Goal: Information Seeking & Learning: Learn about a topic

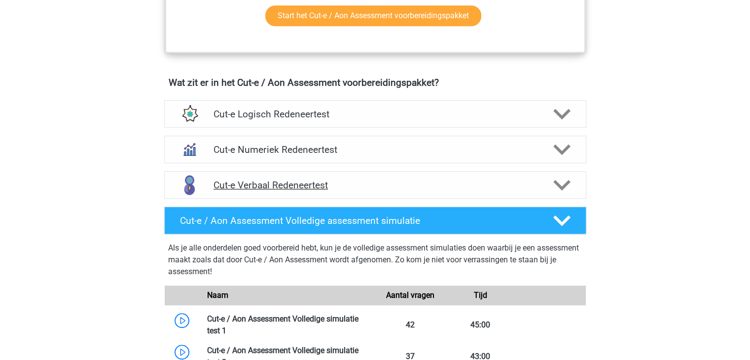
scroll to position [558, 0]
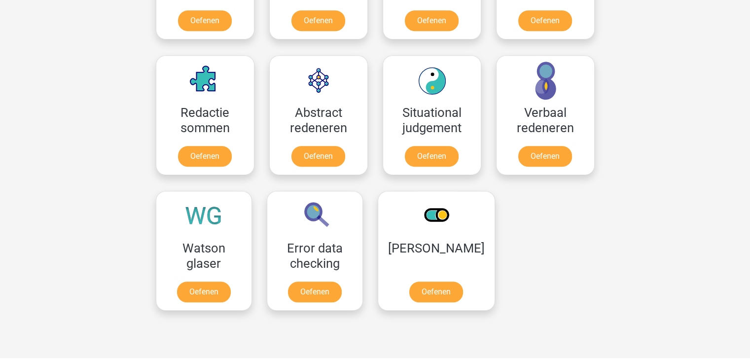
scroll to position [696, 0]
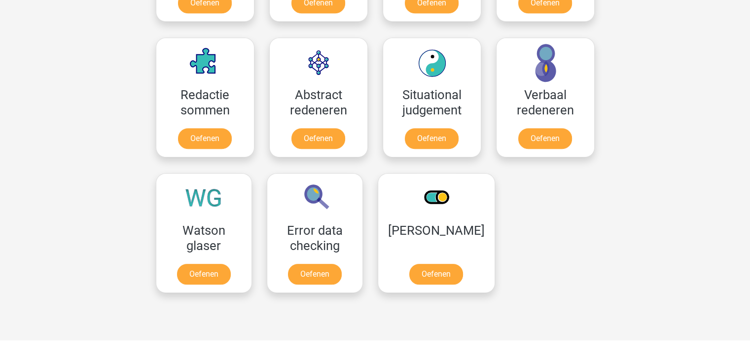
drag, startPoint x: 103, startPoint y: 198, endPoint x: 34, endPoint y: 192, distance: 69.3
click at [34, 192] on div "Registreer Nederlands English" at bounding box center [375, 86] width 750 height 1564
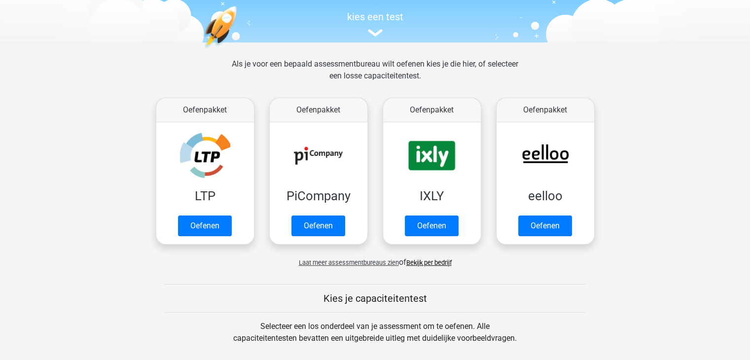
scroll to position [101, 0]
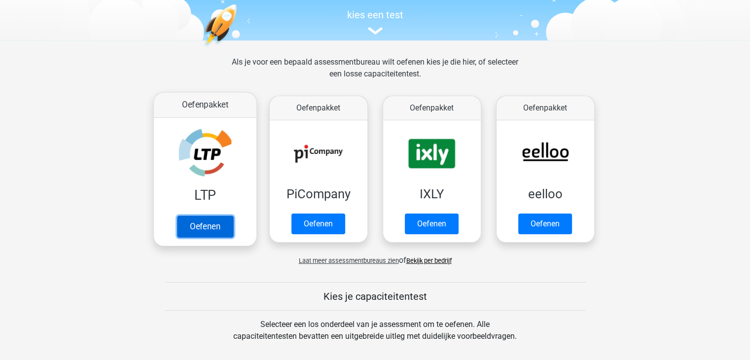
click at [201, 227] on link "Oefenen" at bounding box center [205, 226] width 56 height 22
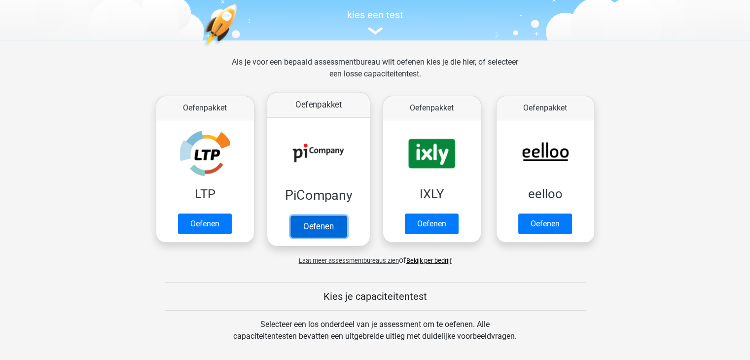
click at [322, 225] on link "Oefenen" at bounding box center [318, 226] width 56 height 22
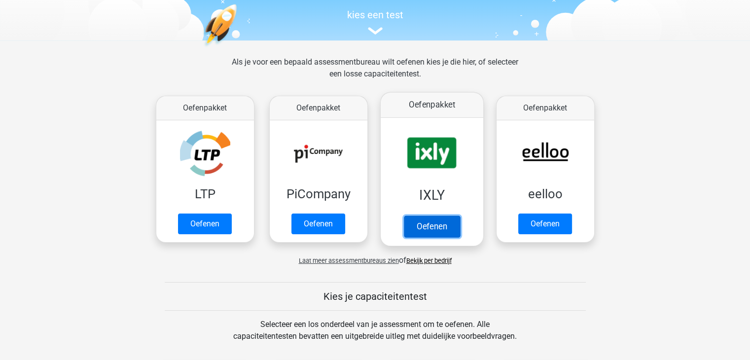
click at [428, 231] on link "Oefenen" at bounding box center [431, 226] width 56 height 22
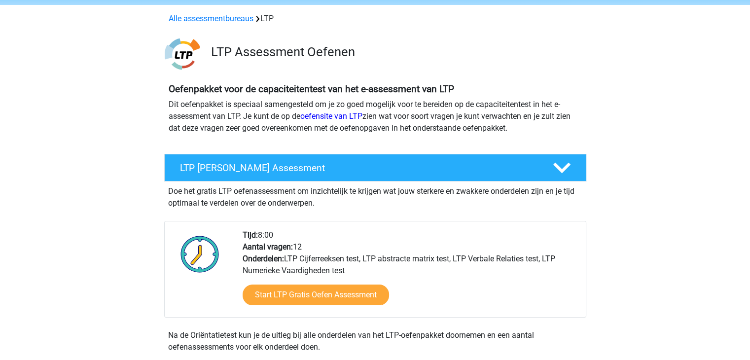
scroll to position [36, 0]
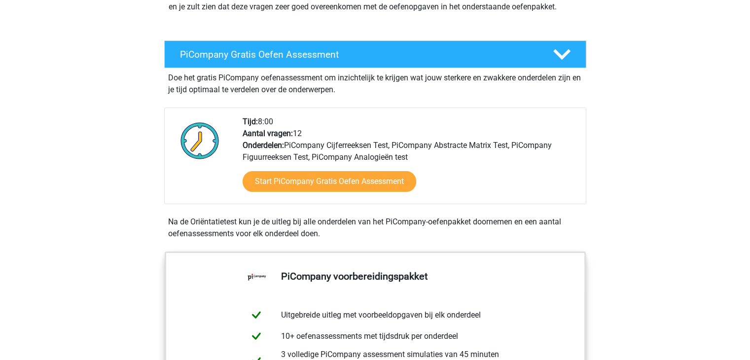
scroll to position [152, 0]
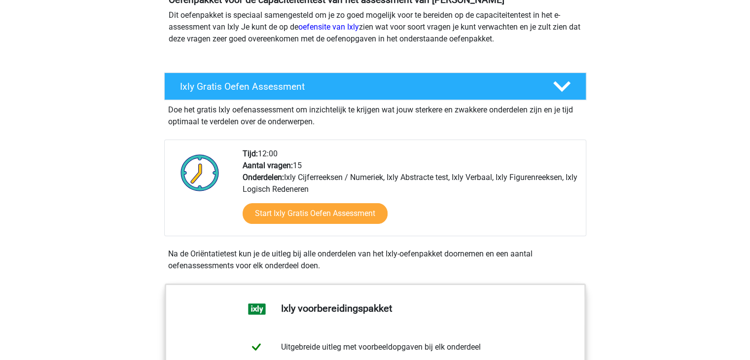
scroll to position [126, 0]
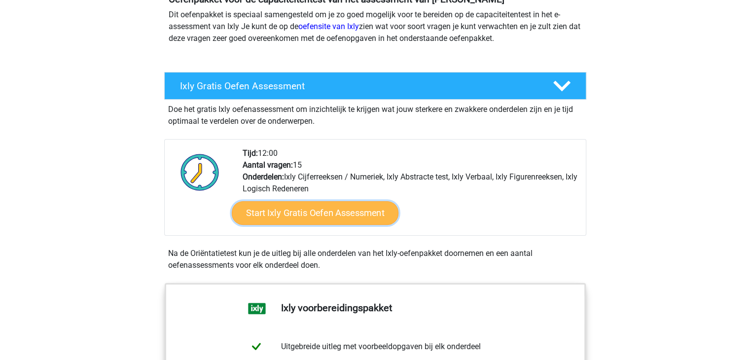
click at [303, 215] on link "Start Ixly Gratis Oefen Assessment" at bounding box center [314, 213] width 167 height 24
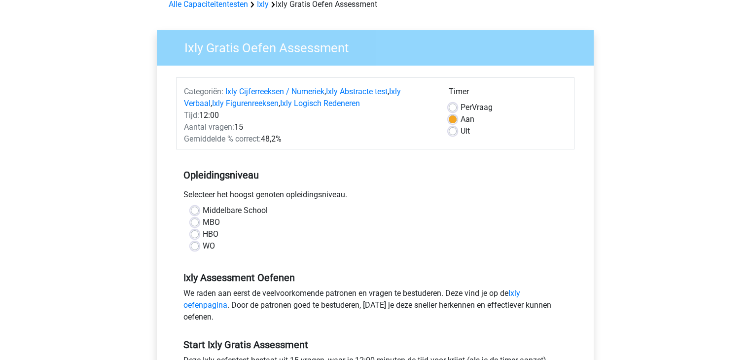
scroll to position [52, 0]
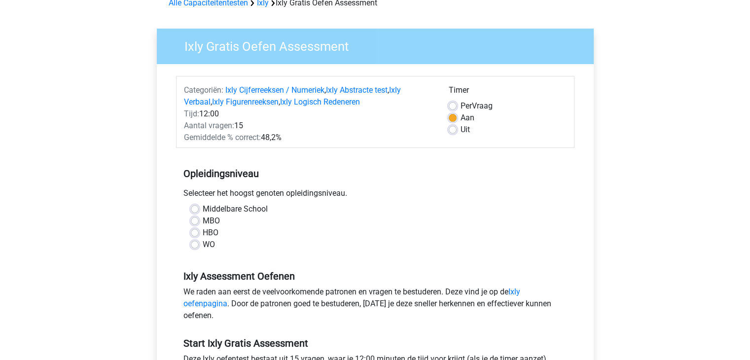
click at [203, 244] on label "WO" at bounding box center [209, 245] width 12 height 12
click at [195, 244] on input "WO" at bounding box center [195, 244] width 8 height 10
radio input "true"
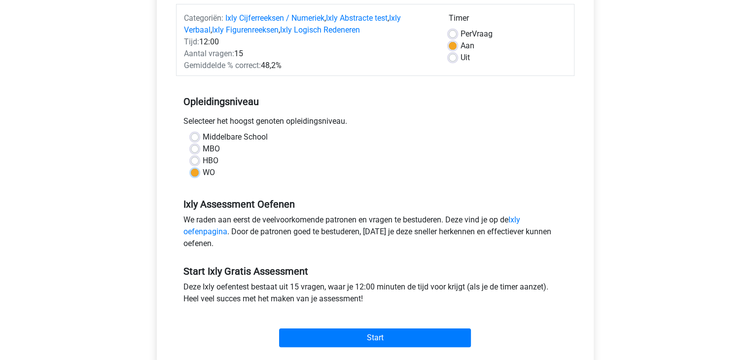
scroll to position [122, 0]
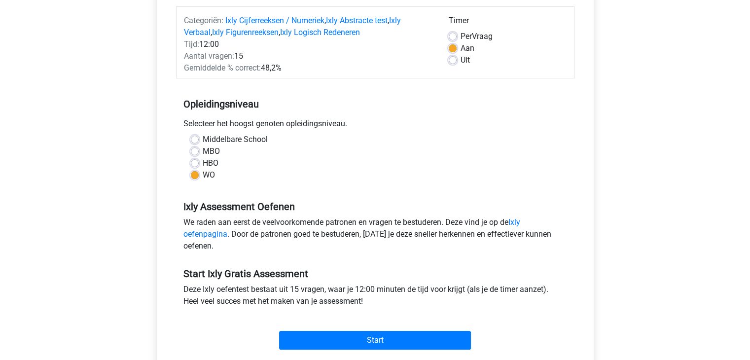
click at [338, 174] on div "WO" at bounding box center [375, 175] width 369 height 12
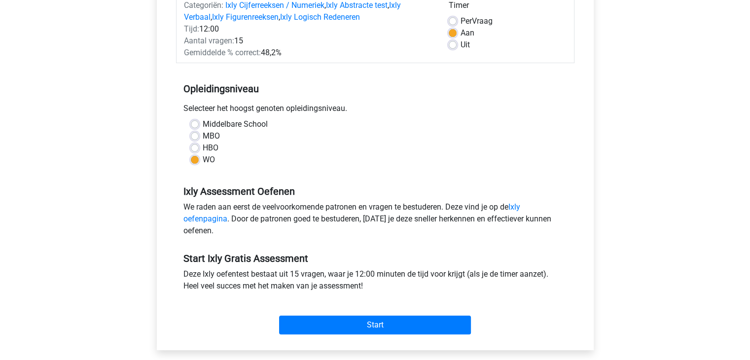
scroll to position [138, 0]
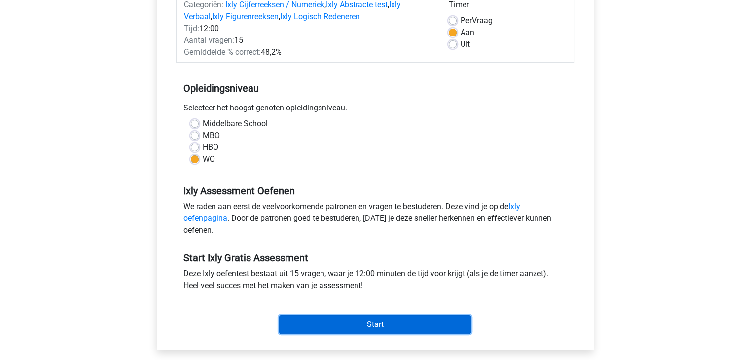
click at [416, 327] on input "Start" at bounding box center [375, 324] width 192 height 19
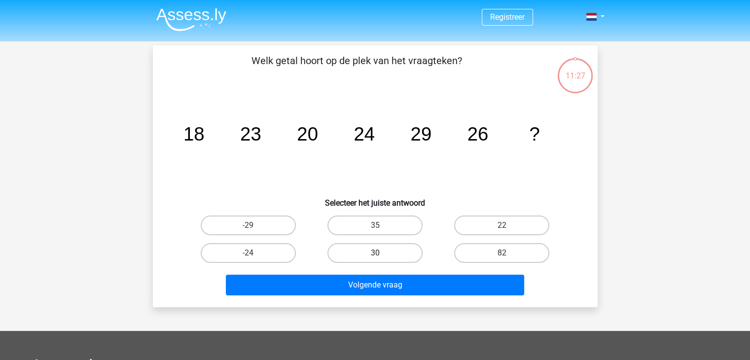
click at [370, 255] on label "30" at bounding box center [374, 253] width 95 height 20
click at [375, 255] on input "30" at bounding box center [378, 256] width 6 height 6
radio input "true"
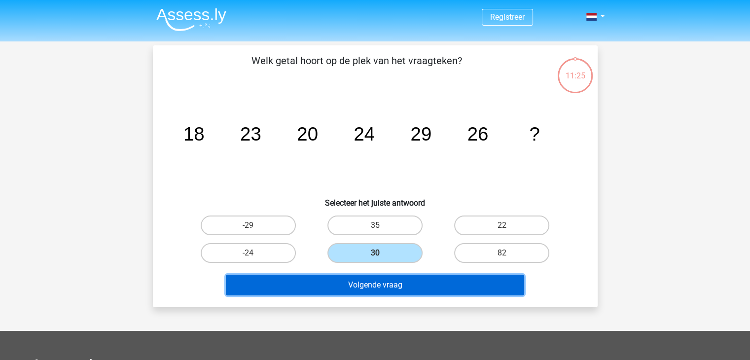
click at [369, 286] on button "Volgende vraag" at bounding box center [375, 285] width 298 height 21
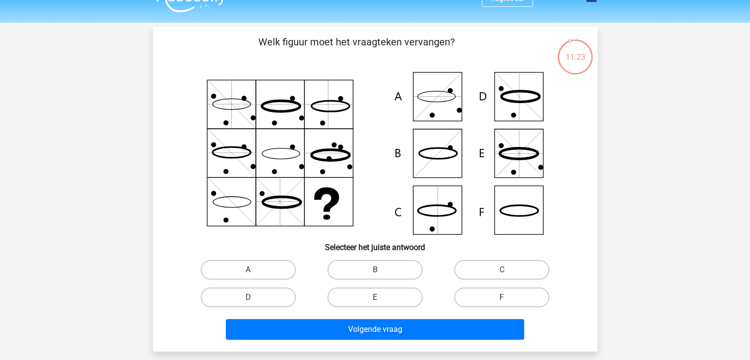
scroll to position [18, 0]
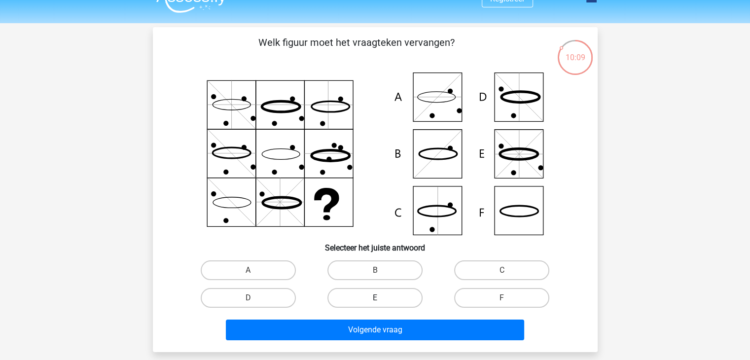
click at [373, 300] on label "E" at bounding box center [374, 298] width 95 height 20
click at [375, 300] on input "E" at bounding box center [378, 301] width 6 height 6
radio input "true"
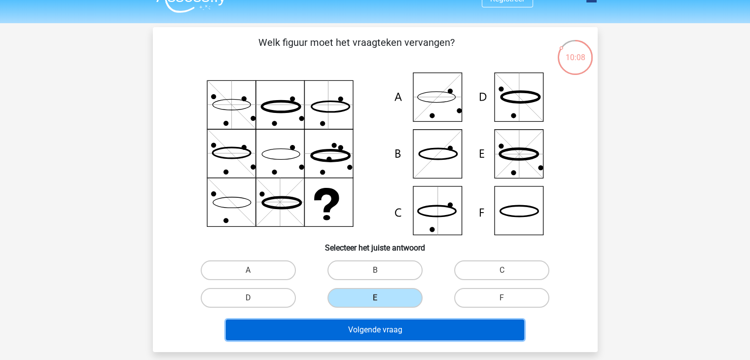
click at [364, 333] on button "Volgende vraag" at bounding box center [375, 330] width 298 height 21
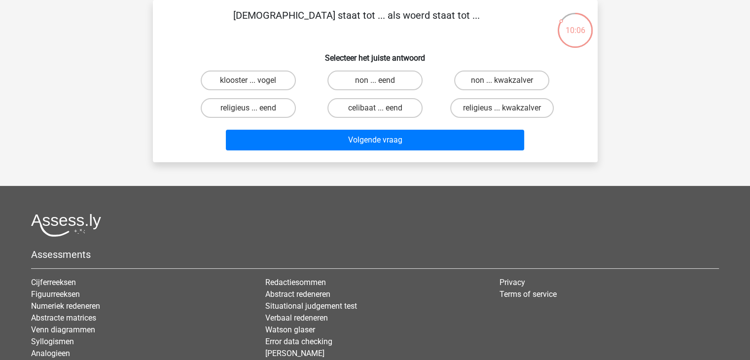
scroll to position [0, 0]
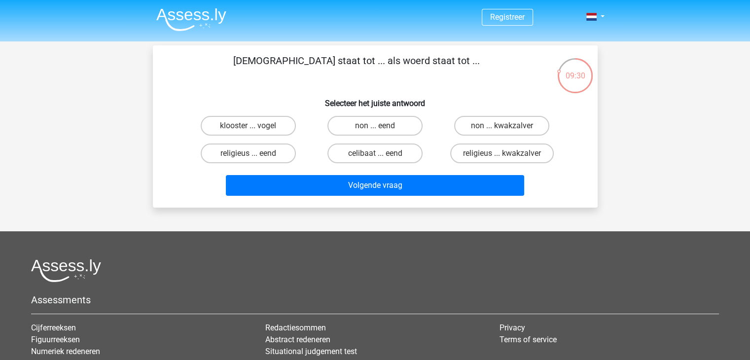
click at [377, 129] on input "non ... eend" at bounding box center [378, 129] width 6 height 6
radio input "true"
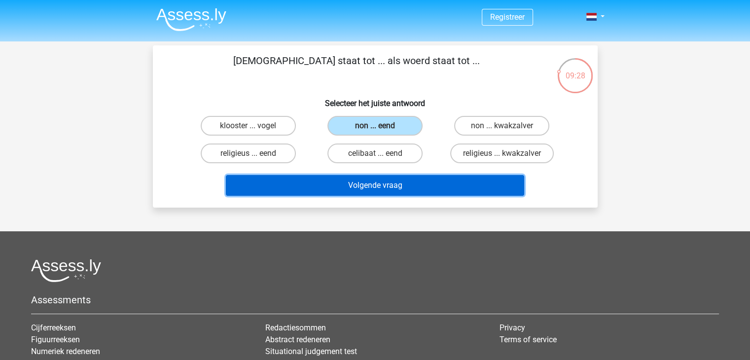
click at [352, 186] on button "Volgende vraag" at bounding box center [375, 185] width 298 height 21
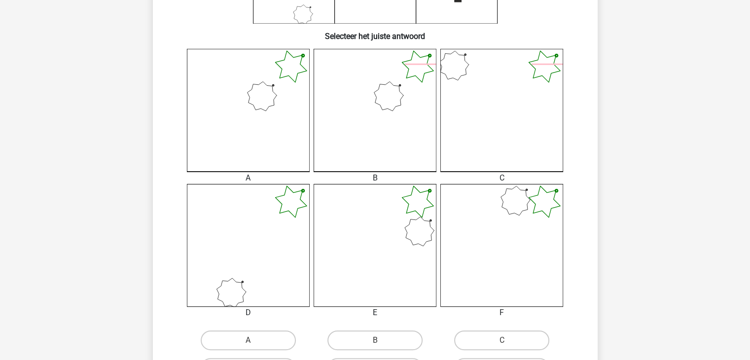
scroll to position [299, 0]
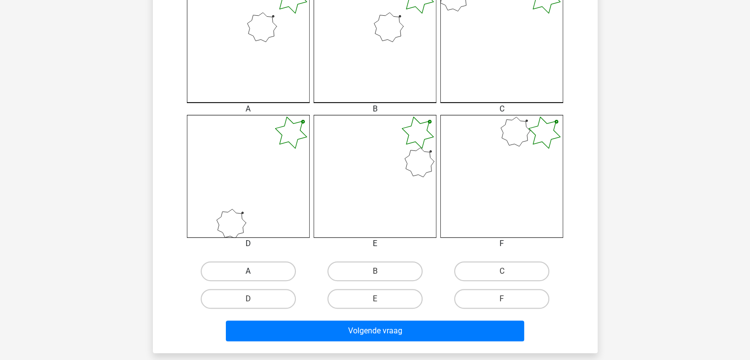
click at [264, 265] on label "A" at bounding box center [248, 271] width 95 height 20
click at [254, 271] on input "A" at bounding box center [251, 274] width 6 height 6
radio input "true"
click at [343, 340] on div "Volgende vraag" at bounding box center [375, 332] width 381 height 25
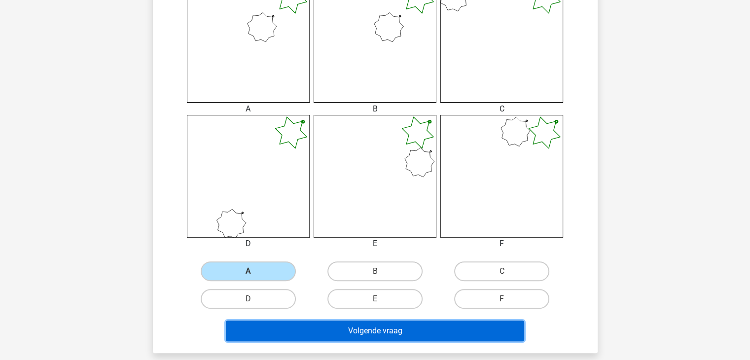
click at [347, 335] on button "Volgende vraag" at bounding box center [375, 330] width 298 height 21
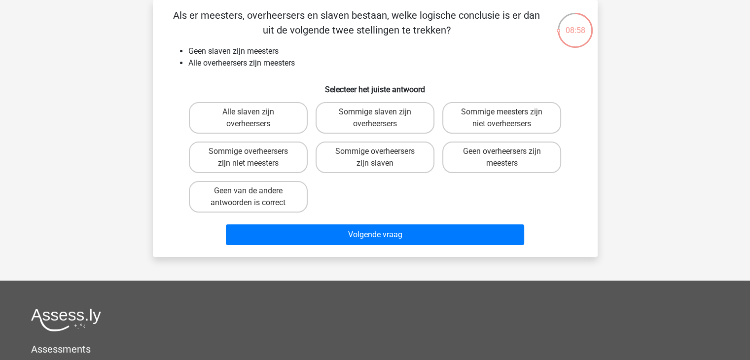
scroll to position [0, 0]
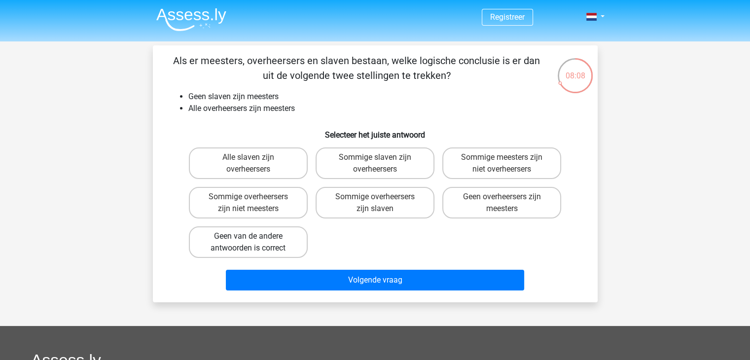
click at [287, 241] on label "Geen van de andere antwoorden is correct" at bounding box center [248, 242] width 119 height 32
click at [254, 241] on input "Geen van de andere antwoorden is correct" at bounding box center [251, 239] width 6 height 6
radio input "true"
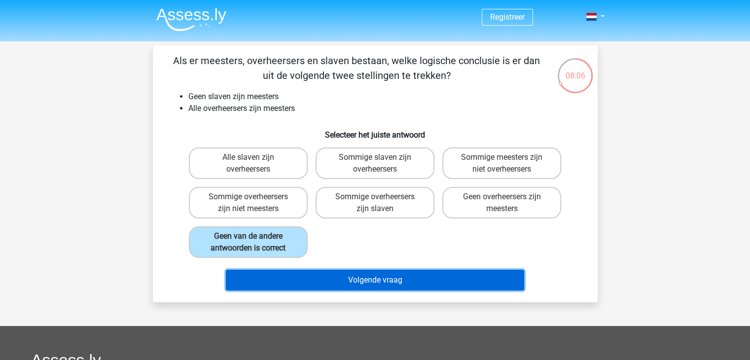
click at [330, 279] on button "Volgende vraag" at bounding box center [375, 280] width 298 height 21
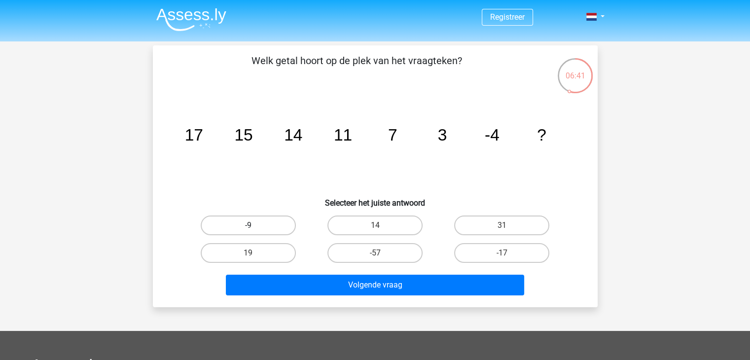
click at [243, 216] on label "-9" at bounding box center [248, 225] width 95 height 20
click at [248, 225] on input "-9" at bounding box center [251, 228] width 6 height 6
radio input "true"
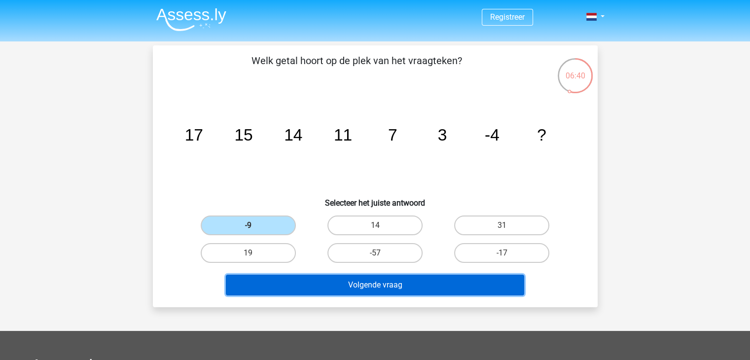
click at [343, 287] on button "Volgende vraag" at bounding box center [375, 285] width 298 height 21
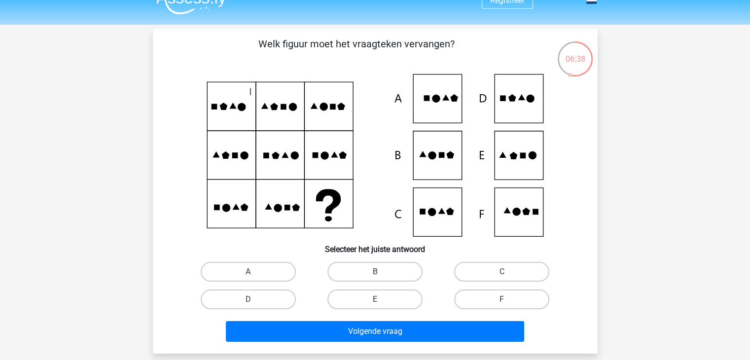
scroll to position [26, 0]
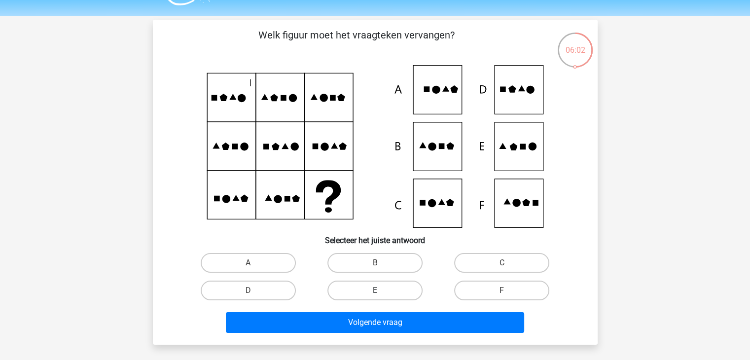
click at [387, 290] on label "E" at bounding box center [374, 291] width 95 height 20
click at [381, 290] on input "E" at bounding box center [378, 293] width 6 height 6
radio input "true"
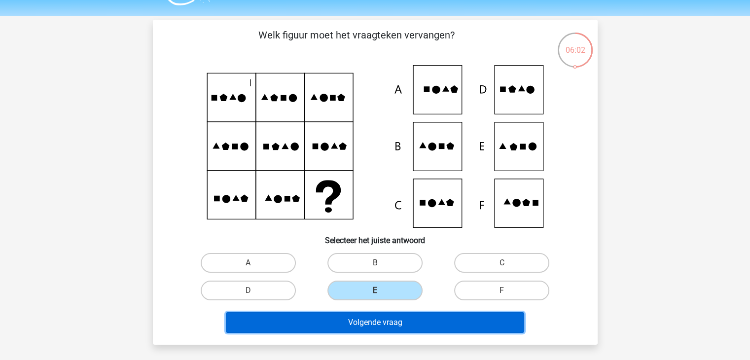
click at [382, 326] on button "Volgende vraag" at bounding box center [375, 322] width 298 height 21
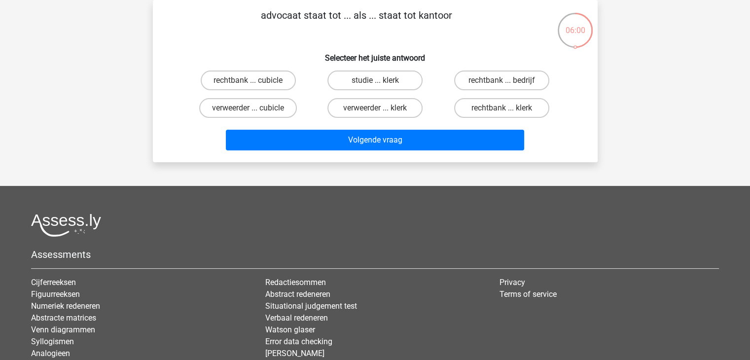
scroll to position [0, 0]
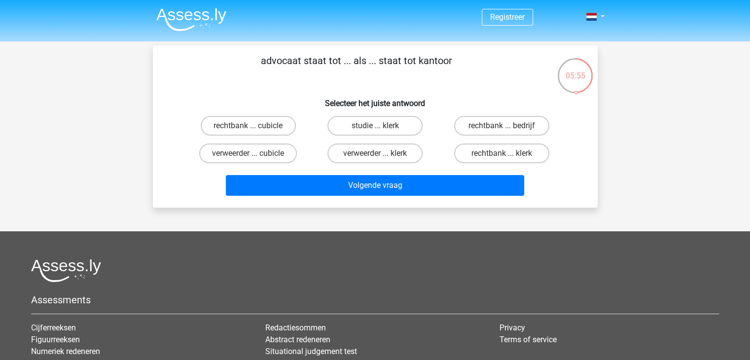
click at [591, 79] on div "05:55" at bounding box center [575, 69] width 37 height 25
click at [576, 73] on div "05:55" at bounding box center [575, 69] width 37 height 25
click at [258, 129] on label "rechtbank ... cubicle" at bounding box center [248, 126] width 95 height 20
click at [254, 129] on input "rechtbank ... cubicle" at bounding box center [251, 129] width 6 height 6
radio input "true"
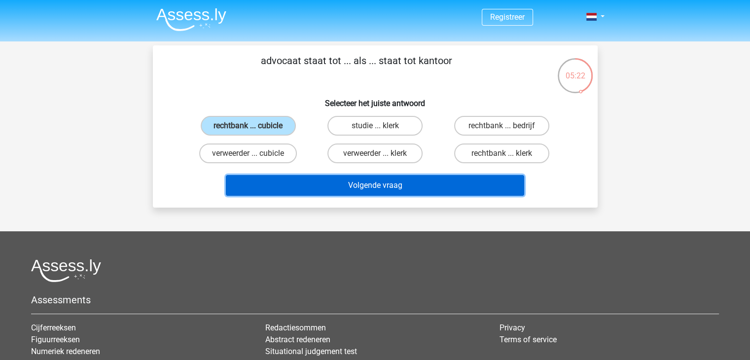
click at [332, 184] on button "Volgende vraag" at bounding box center [375, 185] width 298 height 21
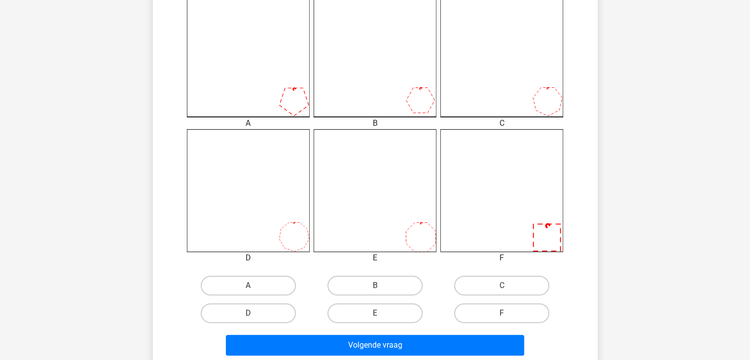
scroll to position [295, 0]
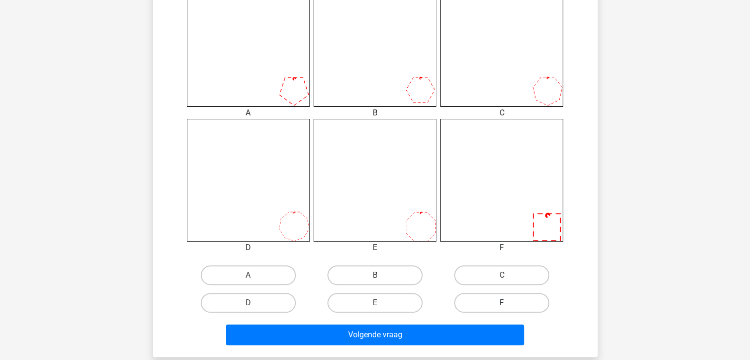
click at [498, 298] on label "F" at bounding box center [501, 303] width 95 height 20
click at [502, 303] on input "F" at bounding box center [505, 306] width 6 height 6
radio input "true"
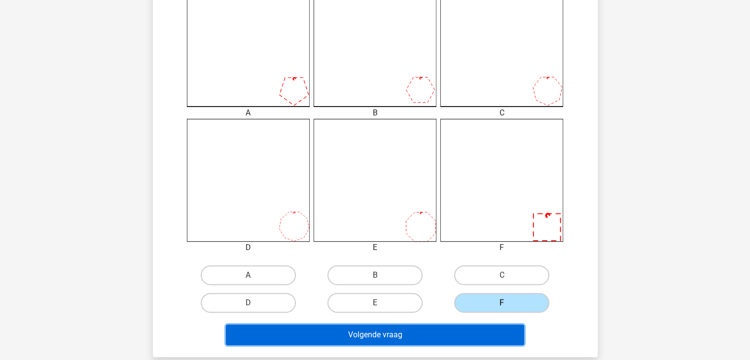
click at [472, 330] on button "Volgende vraag" at bounding box center [375, 334] width 298 height 21
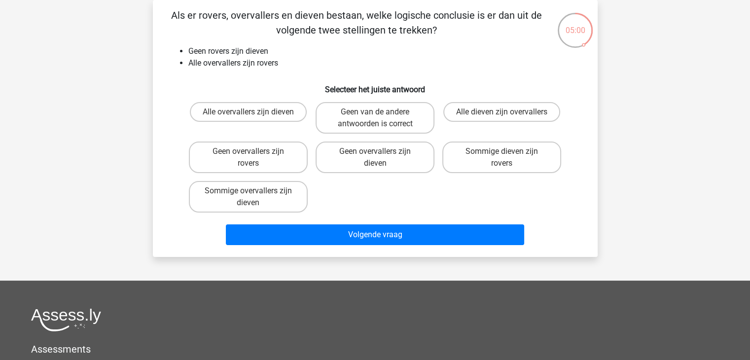
scroll to position [0, 0]
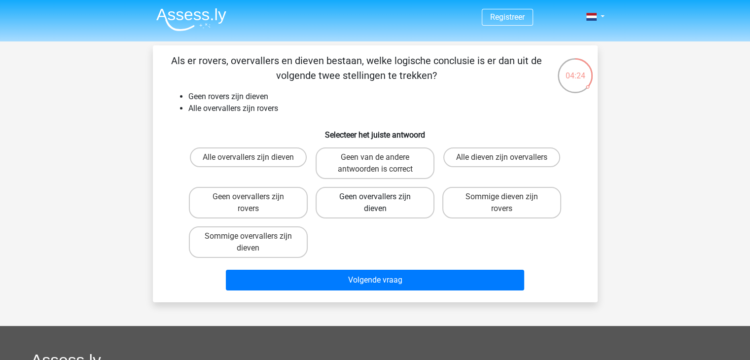
click at [356, 204] on label "Geen overvallers zijn dieven" at bounding box center [375, 203] width 119 height 32
click at [375, 203] on input "Geen overvallers zijn dieven" at bounding box center [378, 200] width 6 height 6
radio input "true"
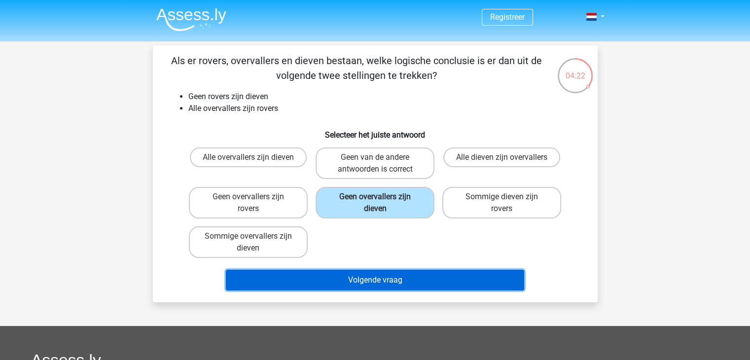
click at [395, 279] on button "Volgende vraag" at bounding box center [375, 280] width 298 height 21
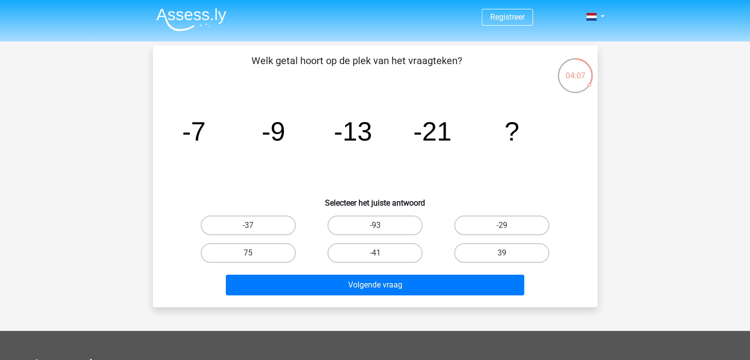
click at [239, 210] on div "Welk getal hoort op de plek van het vraagteken? image/svg+xml -7 -9 -13 -21 ? S…" at bounding box center [375, 176] width 437 height 246
click at [244, 219] on label "-37" at bounding box center [248, 225] width 95 height 20
click at [248, 225] on input "-37" at bounding box center [251, 228] width 6 height 6
radio input "true"
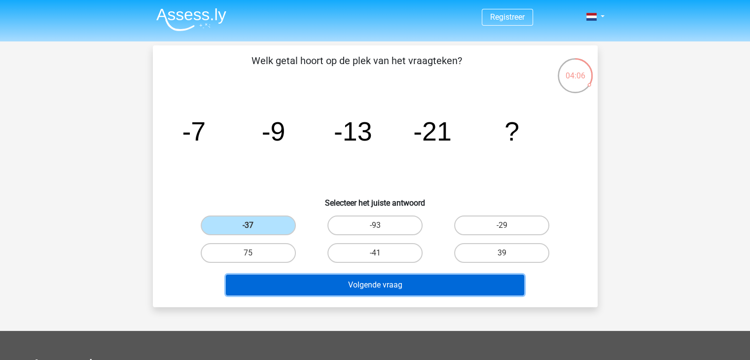
click at [362, 277] on button "Volgende vraag" at bounding box center [375, 285] width 298 height 21
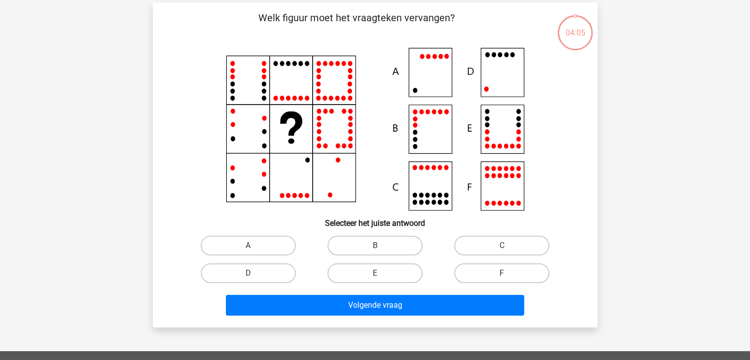
scroll to position [45, 0]
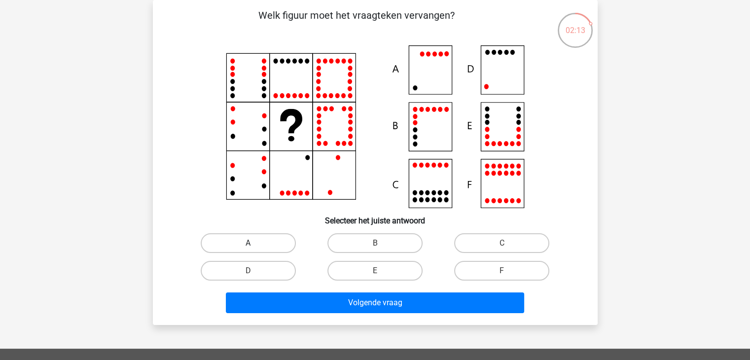
click at [247, 247] on label "A" at bounding box center [248, 243] width 95 height 20
click at [248, 247] on input "A" at bounding box center [251, 246] width 6 height 6
radio input "true"
click at [264, 265] on label "D" at bounding box center [248, 271] width 95 height 20
click at [254, 271] on input "D" at bounding box center [251, 274] width 6 height 6
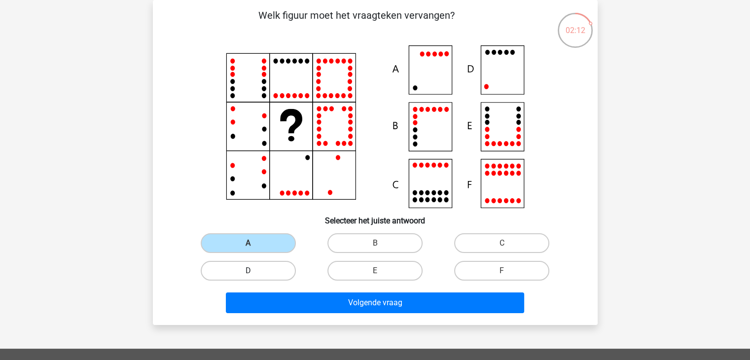
radio input "true"
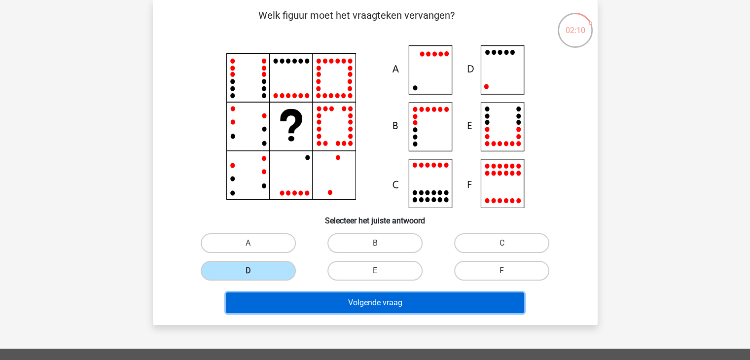
click at [358, 295] on button "Volgende vraag" at bounding box center [375, 302] width 298 height 21
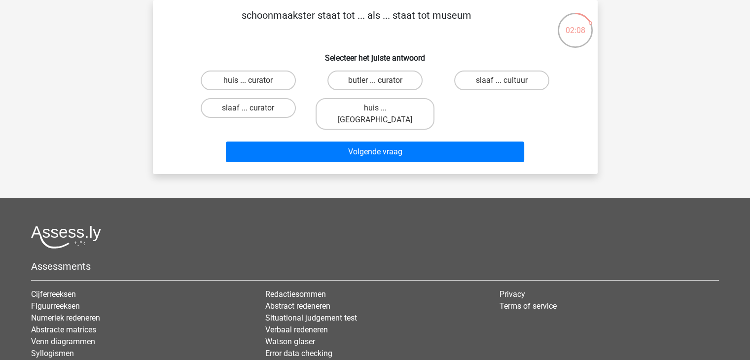
scroll to position [0, 0]
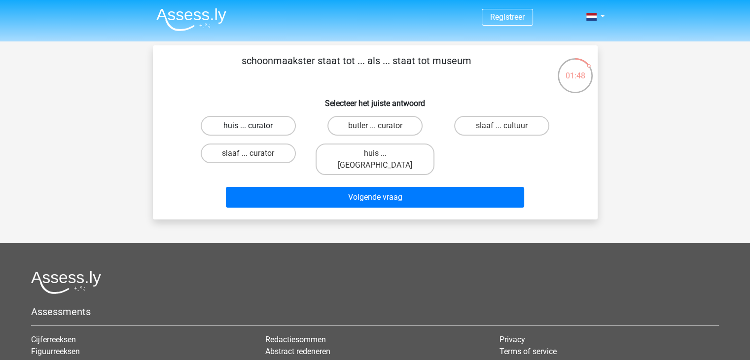
click at [247, 127] on label "huis ... curator" at bounding box center [248, 126] width 95 height 20
click at [248, 127] on input "huis ... curator" at bounding box center [251, 129] width 6 height 6
radio input "true"
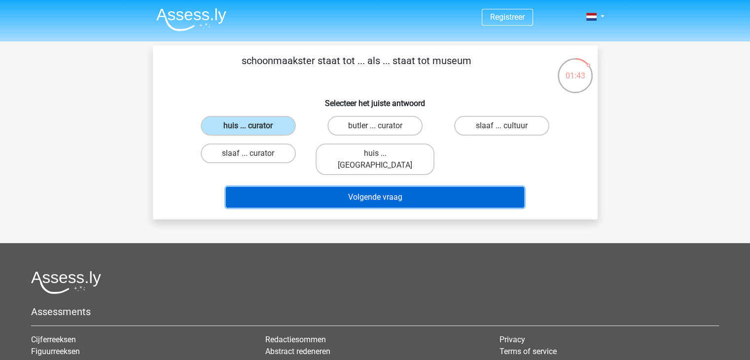
click at [373, 187] on button "Volgende vraag" at bounding box center [375, 197] width 298 height 21
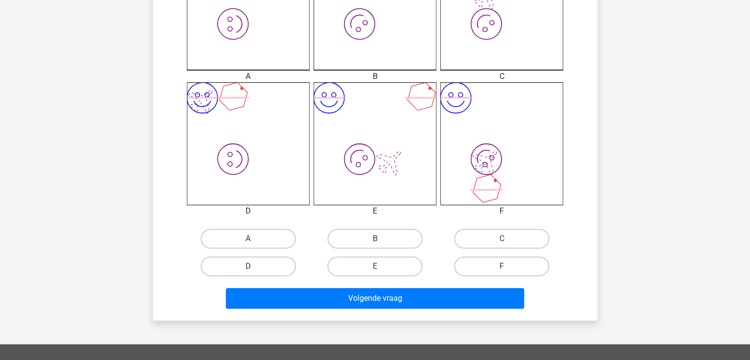
scroll to position [332, 0]
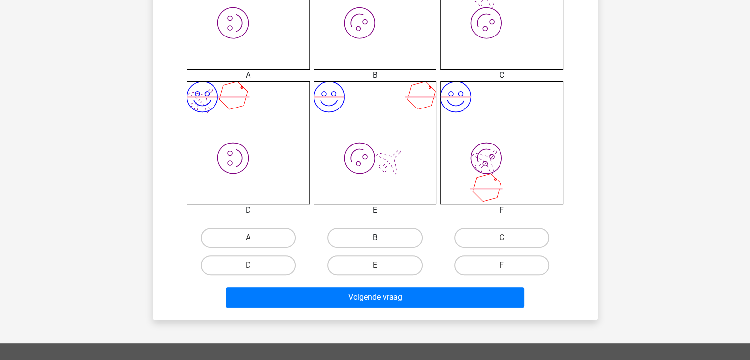
click at [354, 243] on label "B" at bounding box center [374, 238] width 95 height 20
click at [375, 243] on input "B" at bounding box center [378, 241] width 6 height 6
radio input "true"
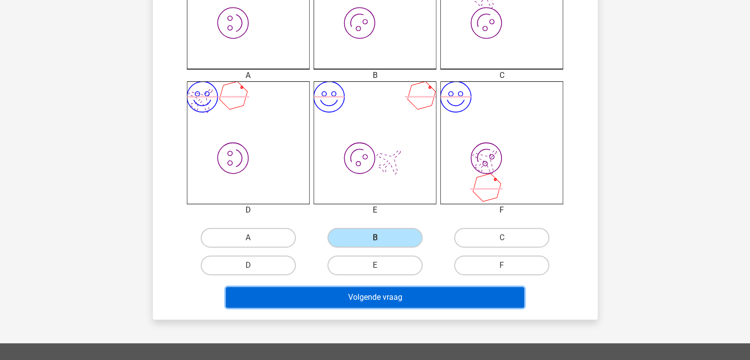
click at [382, 299] on button "Volgende vraag" at bounding box center [375, 297] width 298 height 21
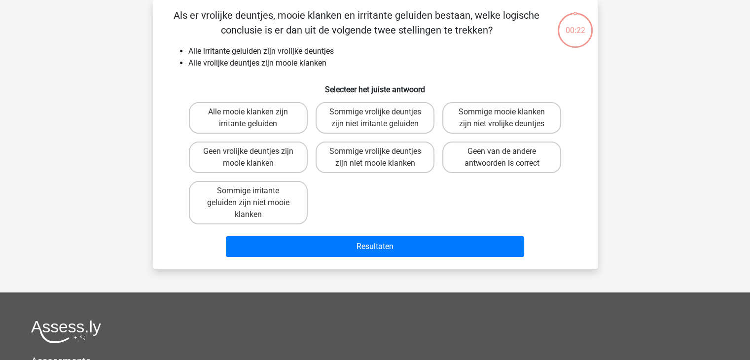
scroll to position [0, 0]
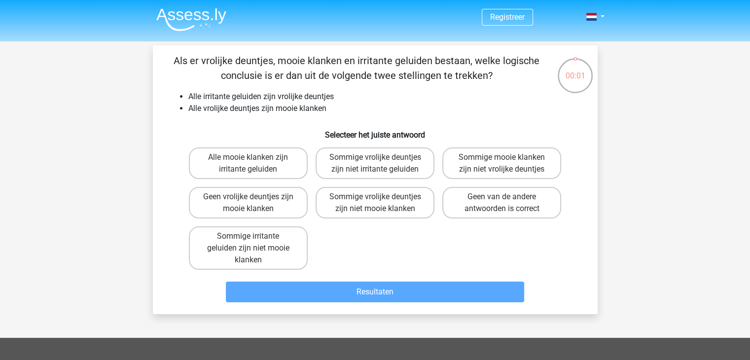
click at [250, 160] on input "Alle mooie klanken zijn irritante geluiden" at bounding box center [251, 160] width 6 height 6
radio input "true"
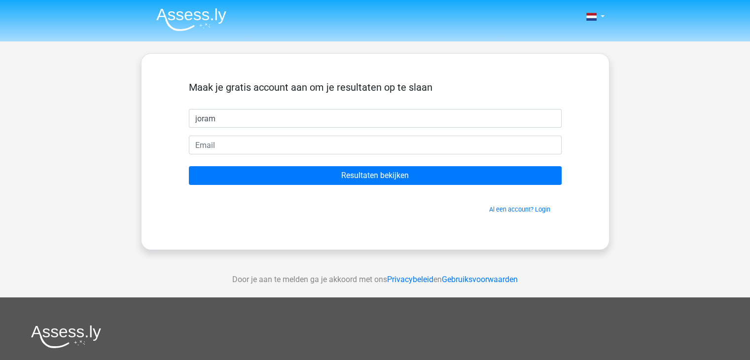
type input "joram"
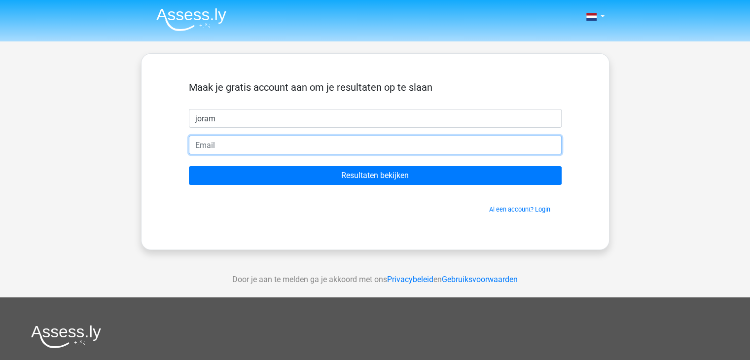
click at [222, 147] on input "email" at bounding box center [375, 145] width 373 height 19
type input "joram_idris@hotmail.com"
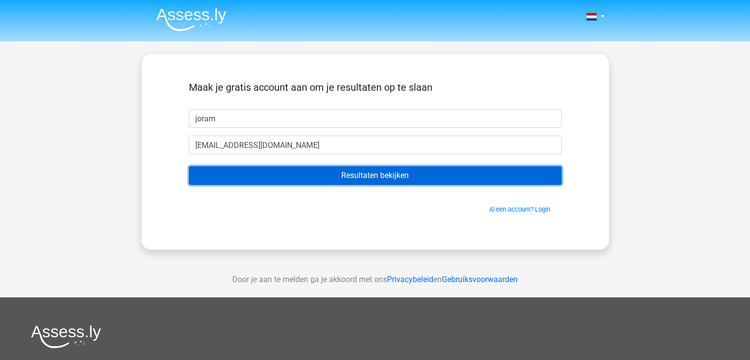
click at [310, 174] on input "Resultaten bekijken" at bounding box center [375, 175] width 373 height 19
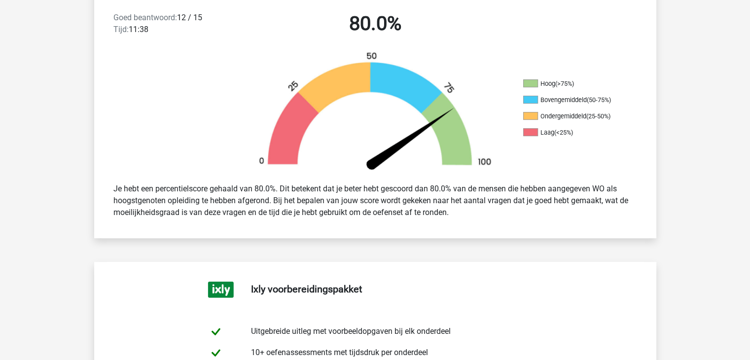
scroll to position [267, 0]
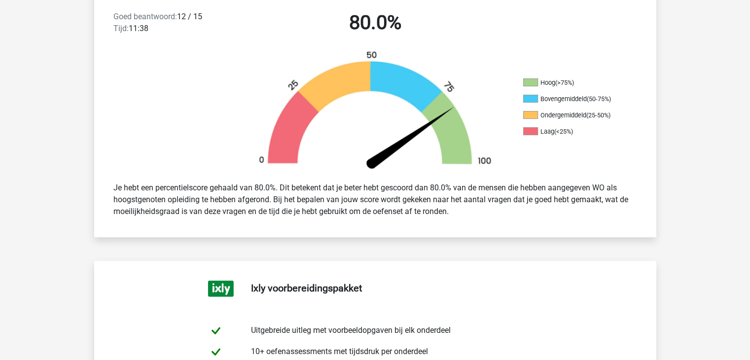
drag, startPoint x: 341, startPoint y: 178, endPoint x: 446, endPoint y: 216, distance: 111.8
click at [446, 216] on div "Je hebt een percentielscore gehaald van 80.0%. Dit betekent dat je beter hebt g…" at bounding box center [375, 199] width 538 height 43
click at [414, 211] on div "Je hebt een percentielscore gehaald van 80.0%. Dit betekent dat je beter hebt g…" at bounding box center [375, 199] width 538 height 43
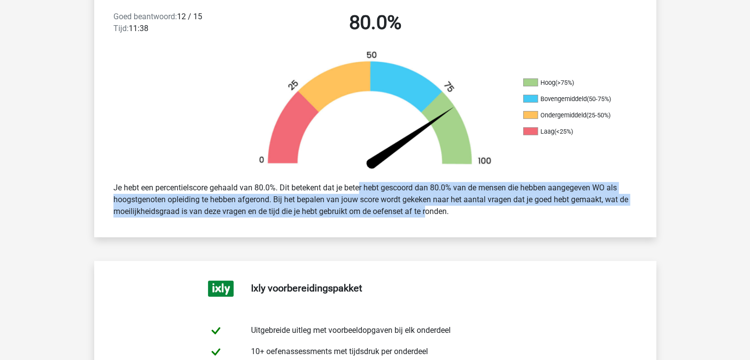
drag, startPoint x: 333, startPoint y: 187, endPoint x: 403, endPoint y: 223, distance: 79.2
click at [403, 223] on div "Je hebt een percentielscore gehaald van 80.0%. Dit betekent dat je beter hebt g…" at bounding box center [375, 199] width 562 height 51
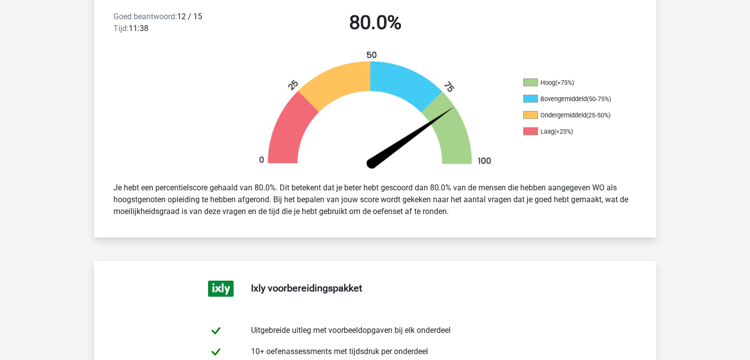
click at [409, 225] on div "Goed beantwoord: 12 / 15 Tijd: 11:38 80.0% Hoog (>75%) Bovengemiddeld (50-75%) …" at bounding box center [375, 112] width 547 height 250
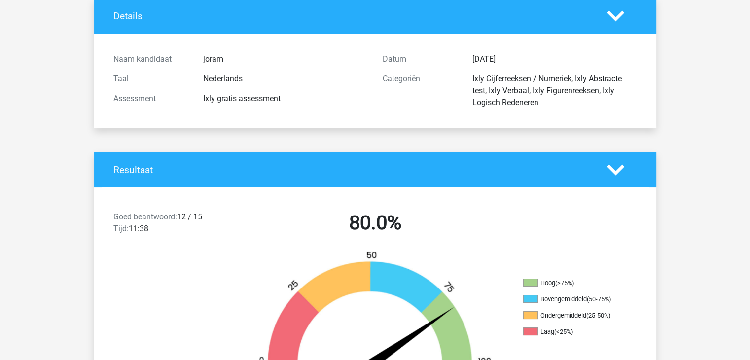
scroll to position [0, 0]
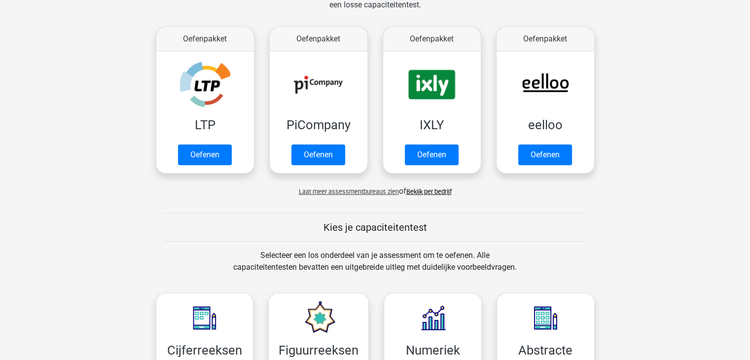
scroll to position [168, 0]
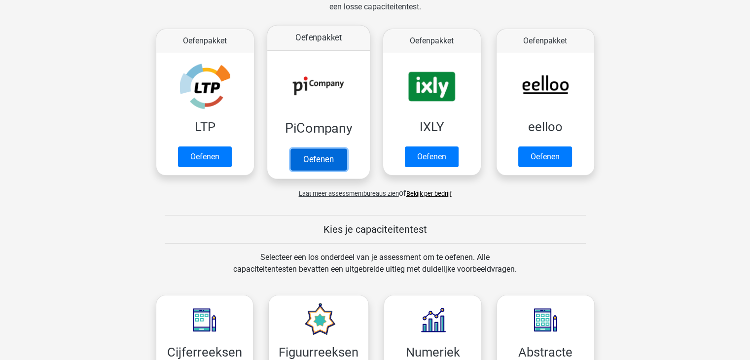
click at [321, 160] on link "Oefenen" at bounding box center [318, 159] width 56 height 22
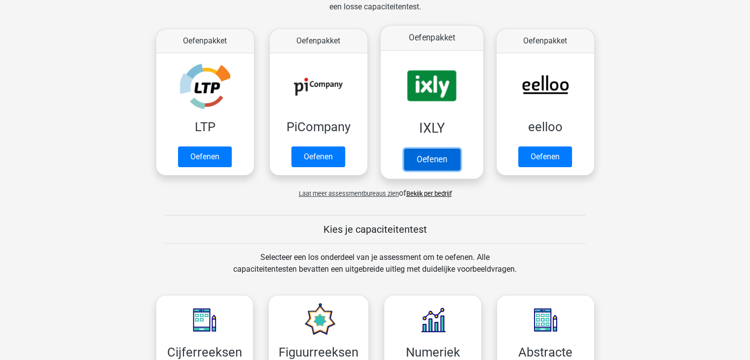
click at [445, 154] on link "Oefenen" at bounding box center [431, 159] width 56 height 22
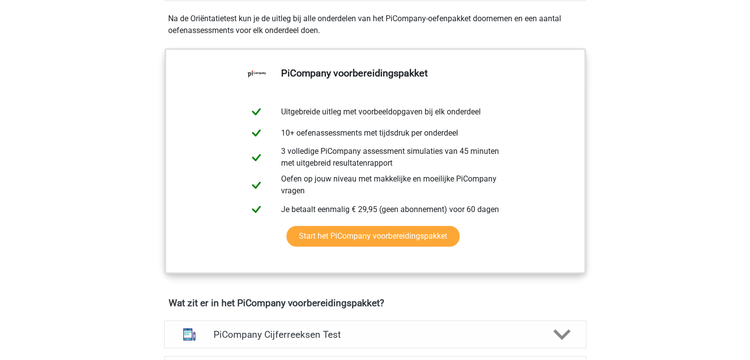
scroll to position [363, 0]
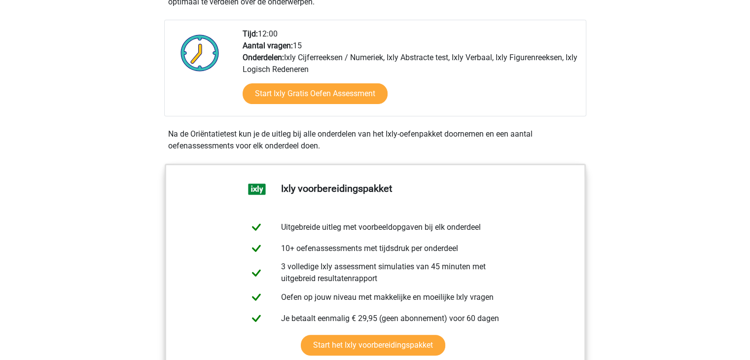
scroll to position [250, 0]
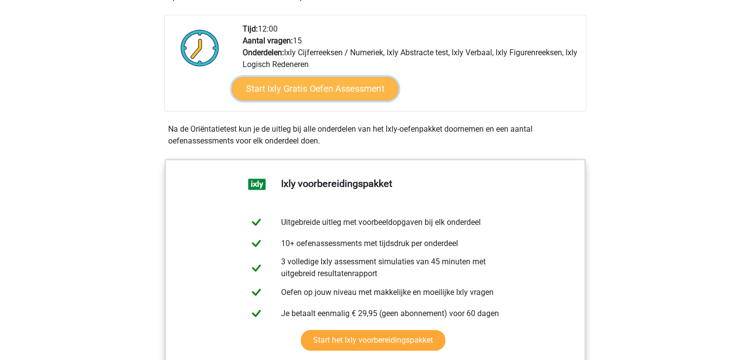
click at [322, 90] on link "Start Ixly Gratis Oefen Assessment" at bounding box center [314, 89] width 167 height 24
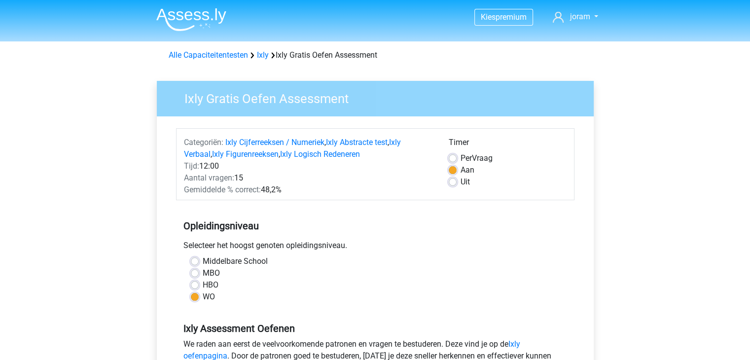
click at [588, 8] on nav "Kies premium joram joram_idris@hotmail.com" at bounding box center [375, 17] width 454 height 32
click at [576, 18] on span "joram" at bounding box center [579, 16] width 20 height 9
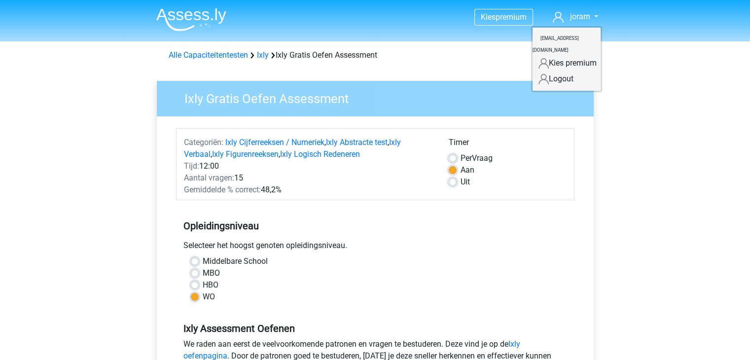
click at [558, 55] on link "Kies premium" at bounding box center [567, 63] width 68 height 16
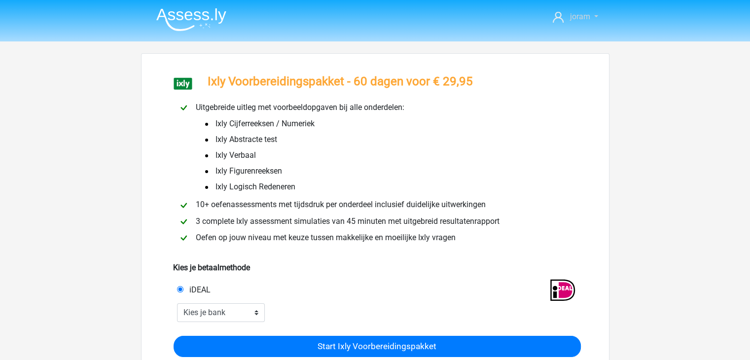
click at [586, 16] on span "joram" at bounding box center [579, 16] width 20 height 9
click at [552, 38] on small "[EMAIL_ADDRESS][DOMAIN_NAME]" at bounding box center [556, 44] width 46 height 33
click at [191, 24] on img at bounding box center [191, 19] width 70 height 23
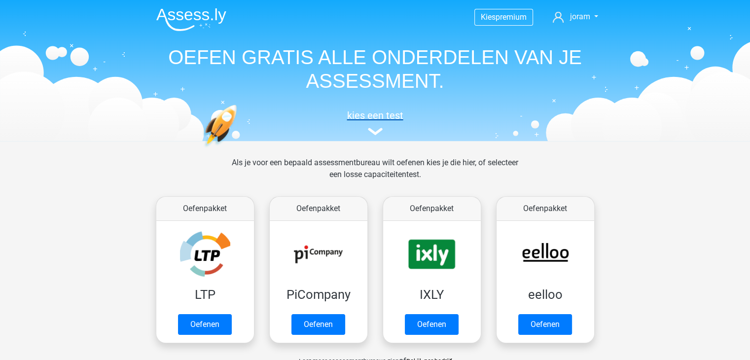
click at [375, 134] on img at bounding box center [375, 131] width 15 height 7
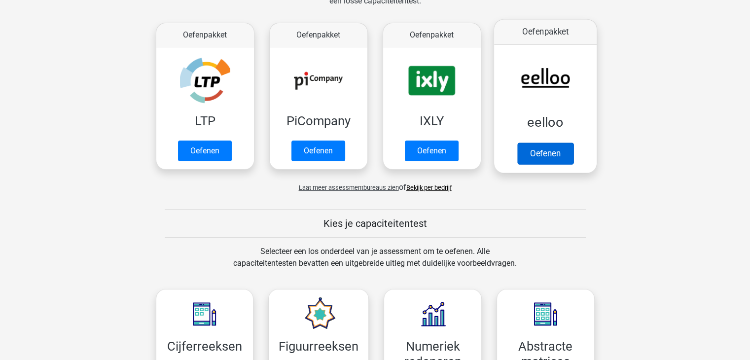
scroll to position [151, 0]
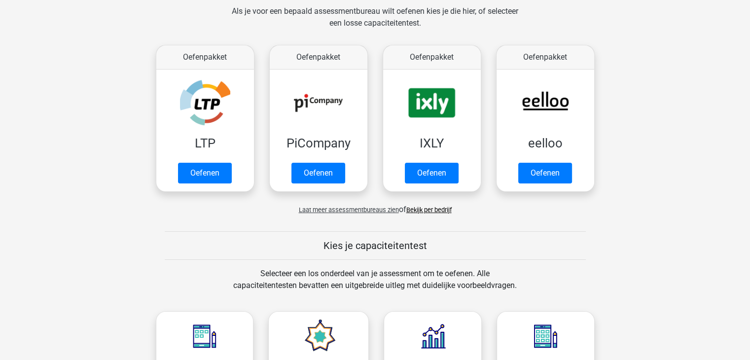
click at [412, 208] on link "Bekijk per bedrijf" at bounding box center [428, 209] width 45 height 7
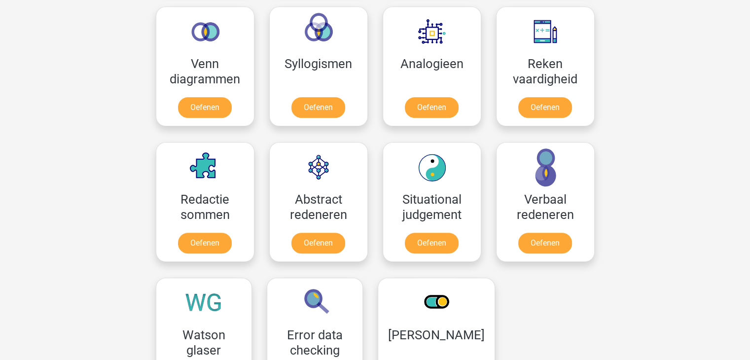
scroll to position [593, 0]
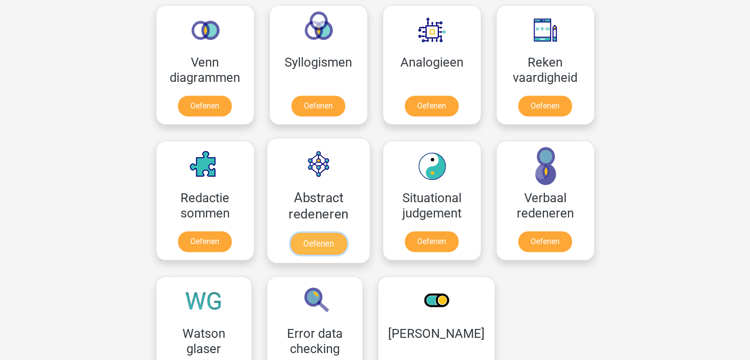
click at [316, 236] on link "Oefenen" at bounding box center [318, 244] width 56 height 22
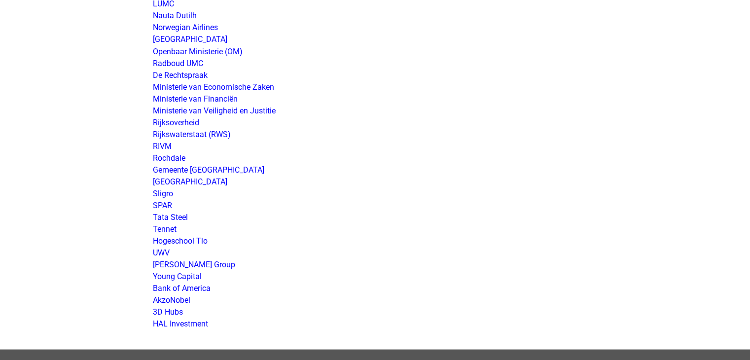
scroll to position [1839, 0]
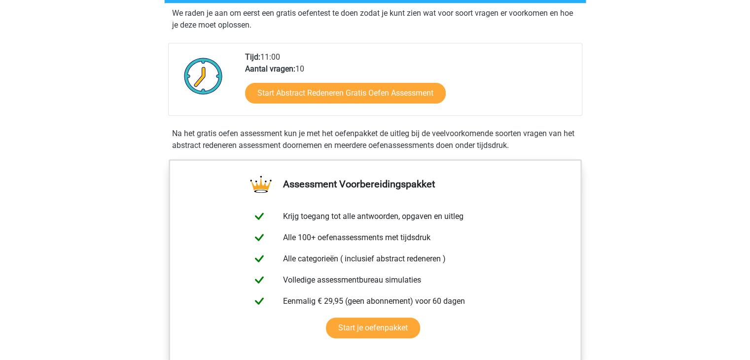
scroll to position [198, 0]
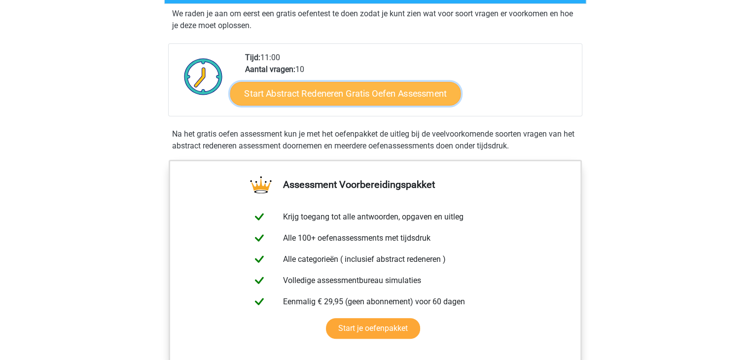
click at [327, 93] on link "Start Abstract Redeneren Gratis Oefen Assessment" at bounding box center [345, 93] width 231 height 24
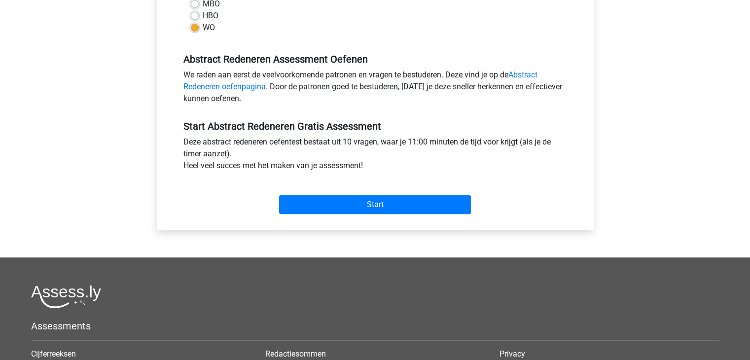
scroll to position [262, 0]
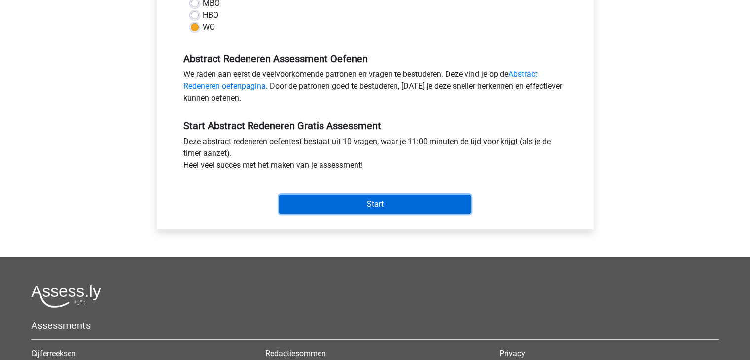
click at [381, 202] on input "Start" at bounding box center [375, 204] width 192 height 19
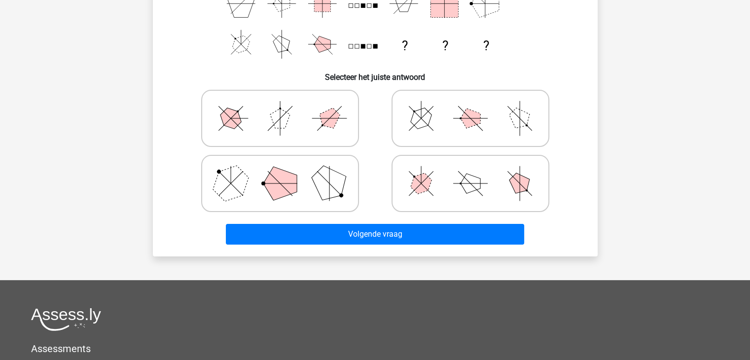
scroll to position [191, 0]
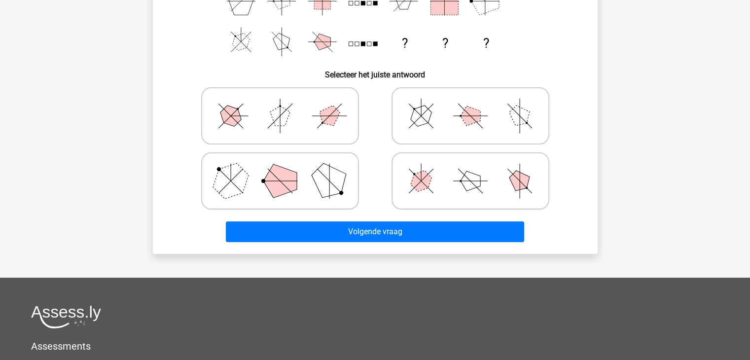
click at [233, 170] on polygon at bounding box center [230, 180] width 47 height 47
click at [280, 169] on input "radio" at bounding box center [283, 165] width 6 height 6
radio input "true"
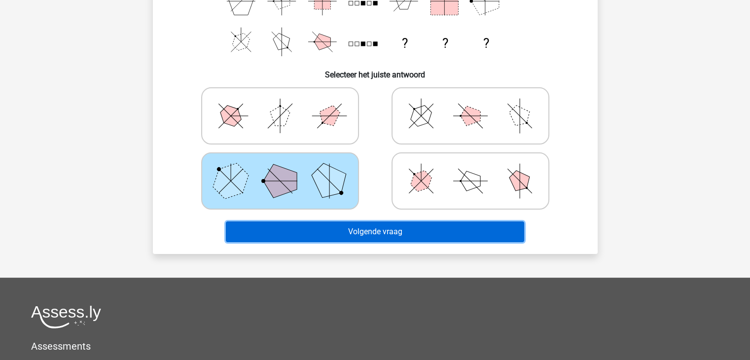
click at [360, 225] on button "Volgende vraag" at bounding box center [375, 231] width 298 height 21
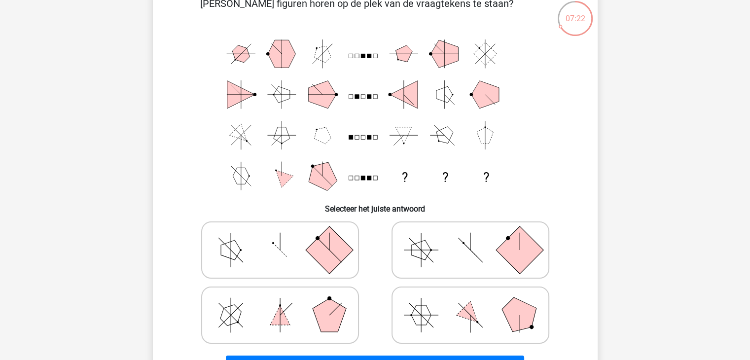
scroll to position [56, 0]
click at [436, 262] on icon at bounding box center [470, 250] width 148 height 49
click at [470, 239] on input "radio" at bounding box center [473, 235] width 6 height 6
radio input "true"
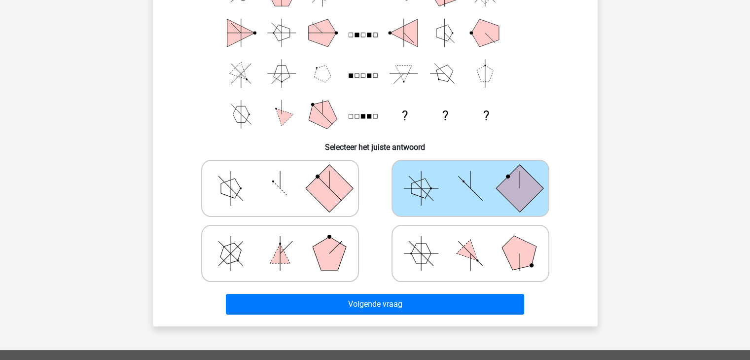
scroll to position [126, 0]
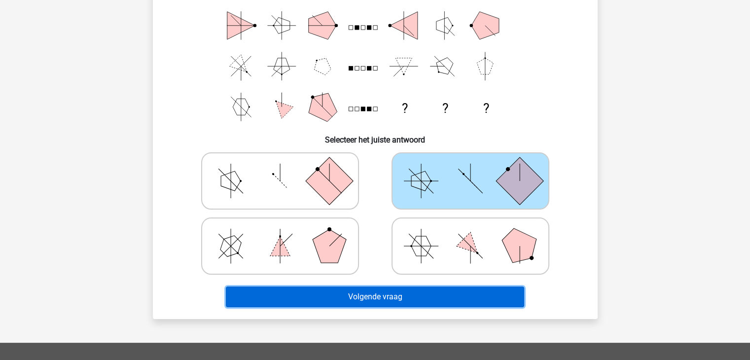
click at [415, 300] on button "Volgende vraag" at bounding box center [375, 296] width 298 height 21
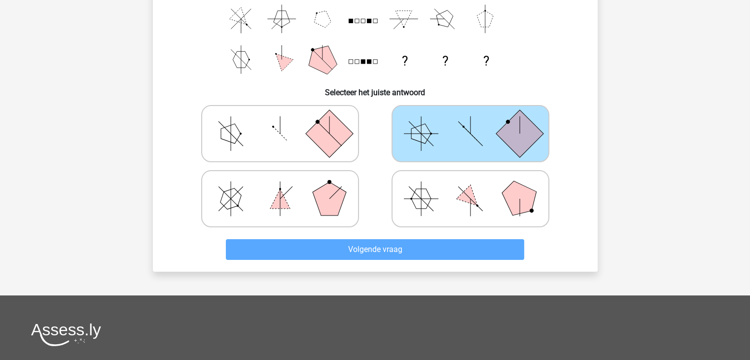
scroll to position [178, 0]
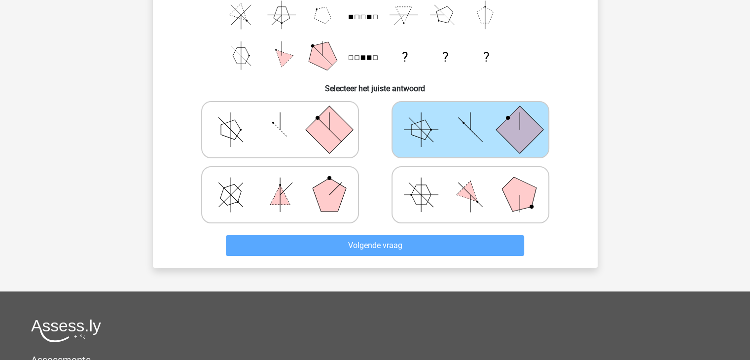
click at [413, 178] on icon at bounding box center [470, 194] width 148 height 49
click at [470, 178] on input "radio" at bounding box center [473, 179] width 6 height 6
radio input "true"
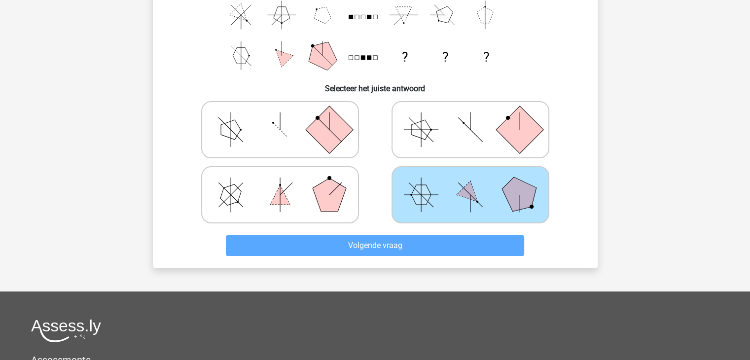
click at [408, 131] on icon at bounding box center [470, 129] width 148 height 49
click at [470, 117] on input "radio" at bounding box center [473, 114] width 6 height 6
radio input "true"
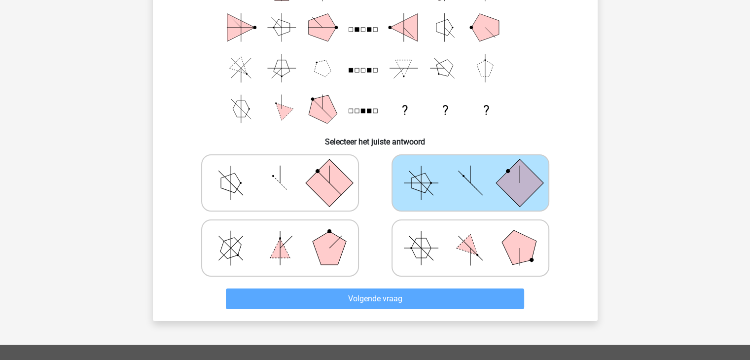
scroll to position [0, 0]
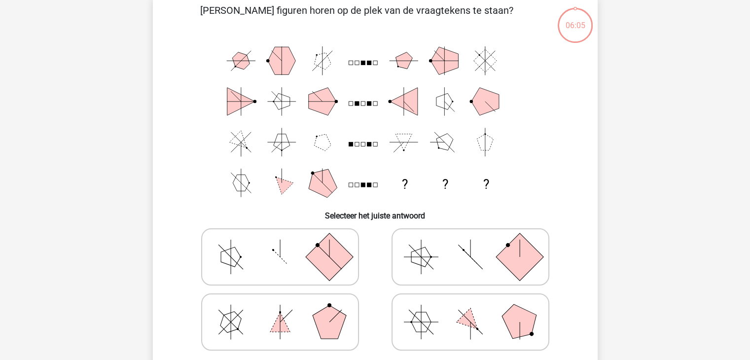
scroll to position [51, 0]
click at [449, 254] on icon at bounding box center [470, 256] width 148 height 49
click at [470, 244] on input "radio" at bounding box center [473, 241] width 6 height 6
radio input "true"
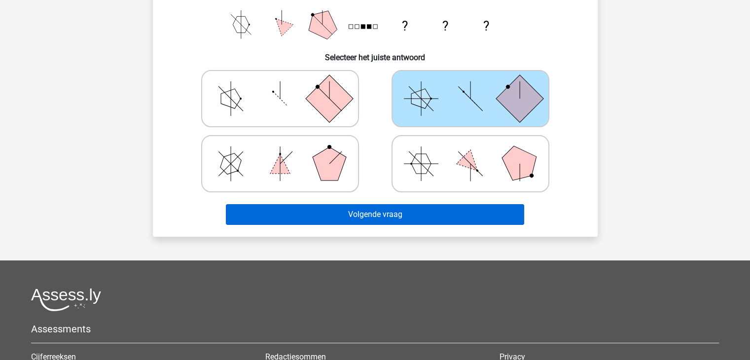
scroll to position [209, 0]
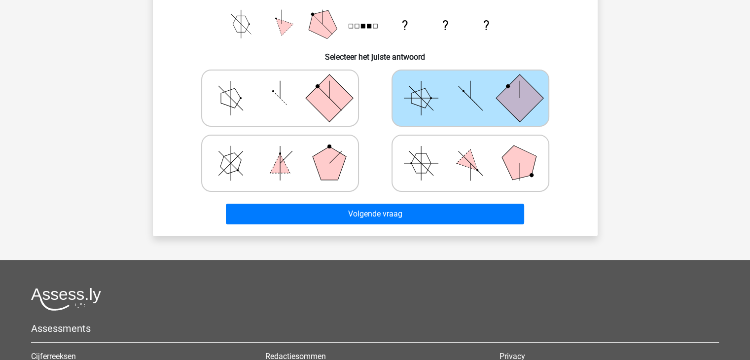
click at [371, 197] on div "Volgende vraag" at bounding box center [375, 212] width 413 height 33
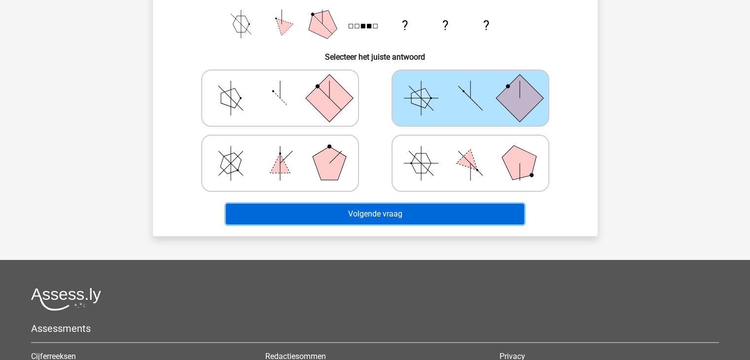
click at [381, 210] on button "Volgende vraag" at bounding box center [375, 214] width 298 height 21
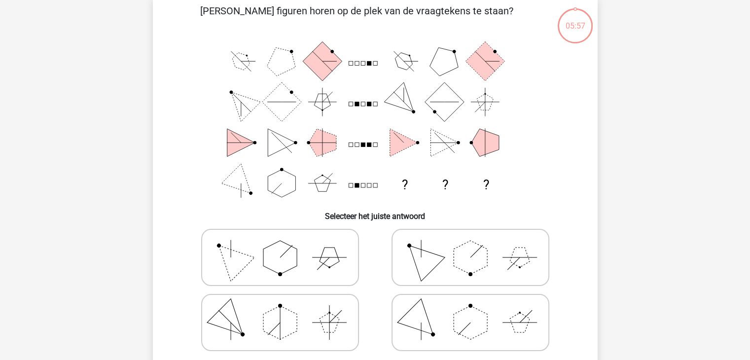
scroll to position [45, 0]
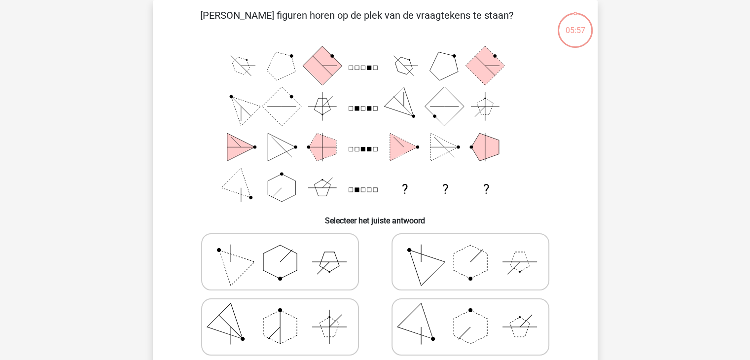
click at [381, 210] on h6 "Selecteer het juiste antwoord" at bounding box center [375, 216] width 413 height 17
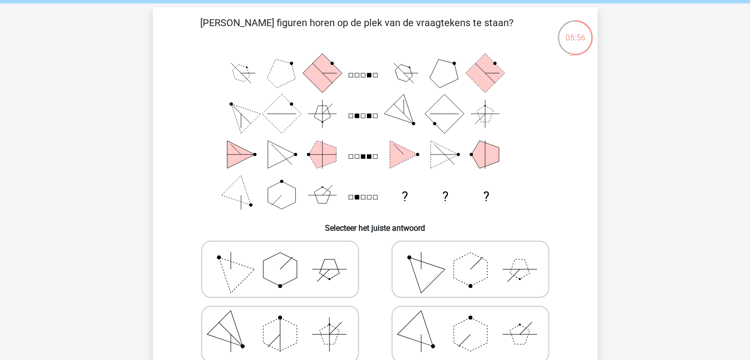
scroll to position [36, 0]
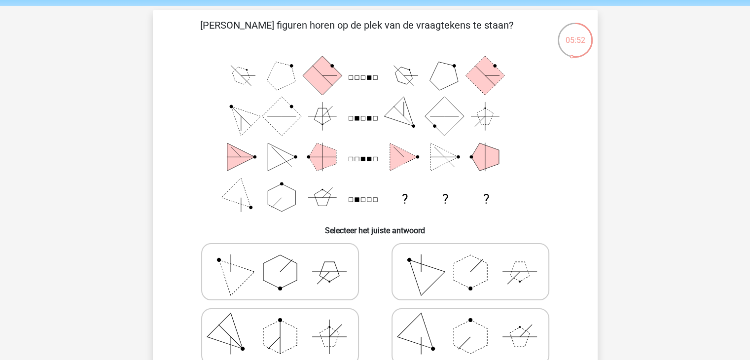
click at [352, 120] on rect at bounding box center [351, 118] width 4 height 4
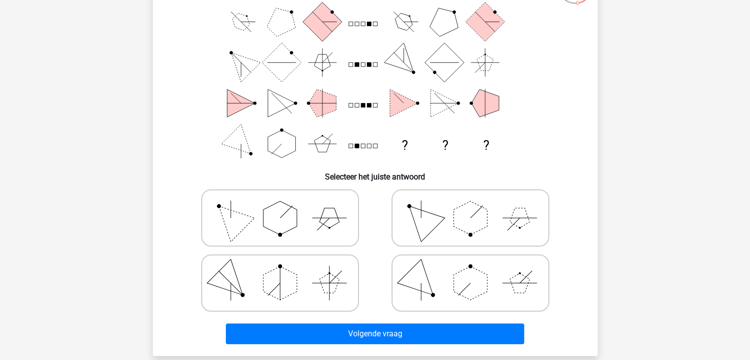
scroll to position [93, 0]
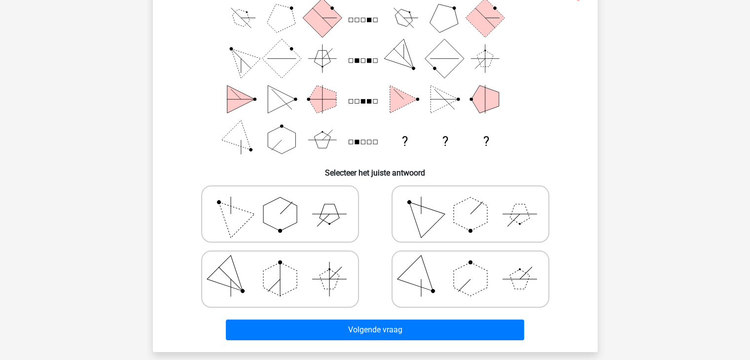
click at [469, 292] on polygon at bounding box center [471, 279] width 34 height 34
click at [470, 267] on input "radio" at bounding box center [473, 263] width 6 height 6
radio input "true"
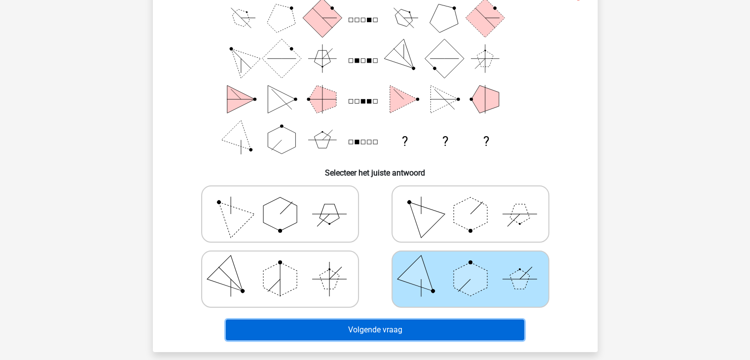
click at [442, 320] on button "Volgende vraag" at bounding box center [375, 330] width 298 height 21
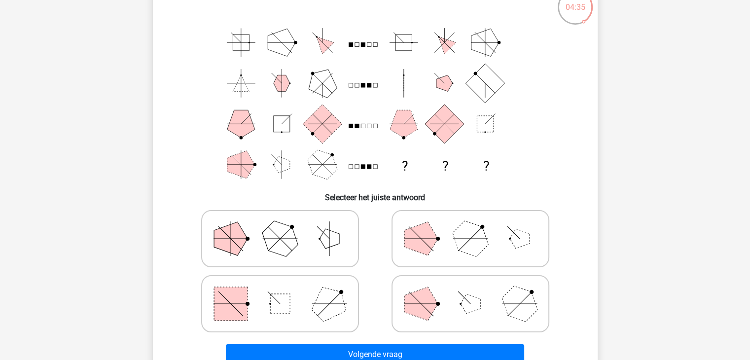
scroll to position [69, 0]
click at [309, 287] on icon at bounding box center [280, 303] width 148 height 49
click at [286, 287] on input "radio" at bounding box center [283, 287] width 6 height 6
radio input "true"
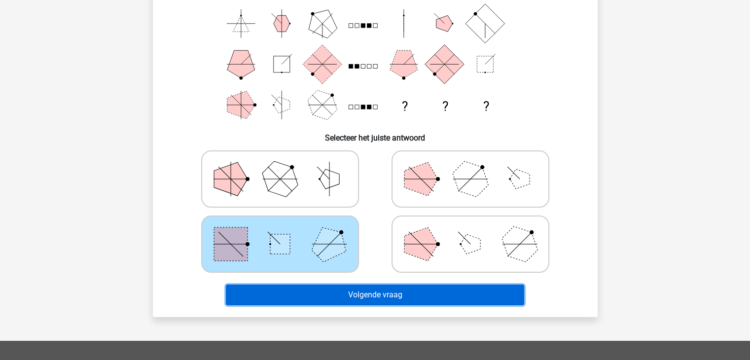
click at [330, 292] on button "Volgende vraag" at bounding box center [375, 294] width 298 height 21
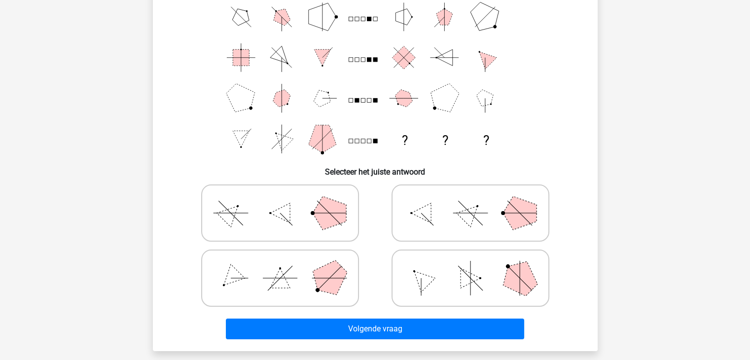
scroll to position [95, 0]
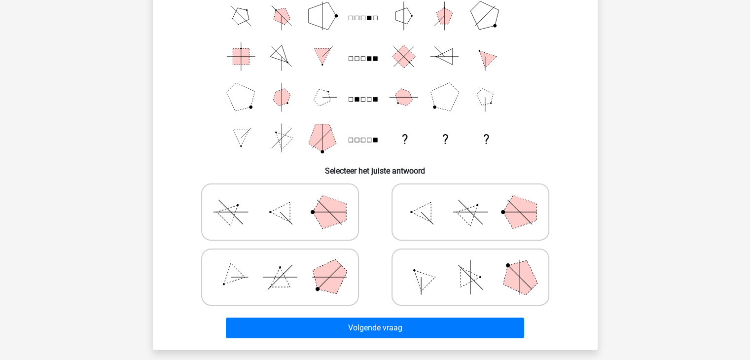
click at [491, 216] on icon at bounding box center [470, 211] width 148 height 49
click at [477, 200] on input "radio" at bounding box center [473, 196] width 6 height 6
radio input "true"
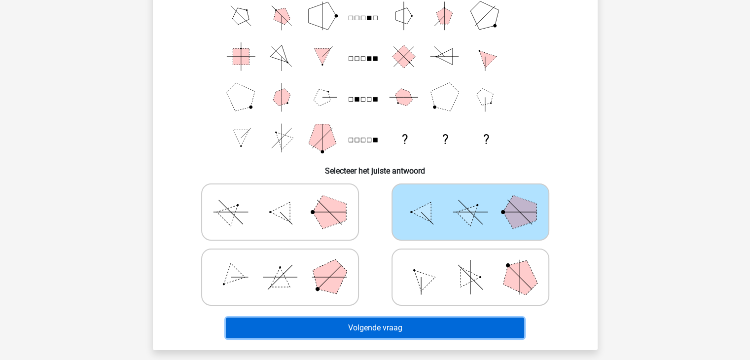
click at [451, 330] on button "Volgende vraag" at bounding box center [375, 328] width 298 height 21
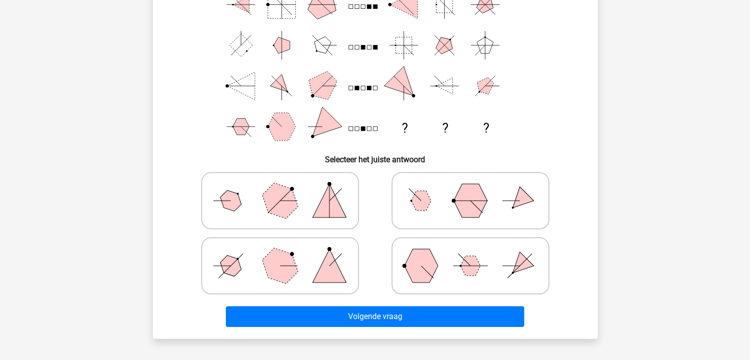
scroll to position [107, 0]
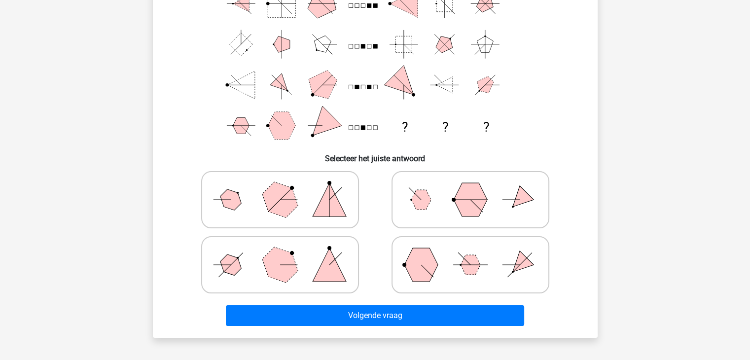
click at [298, 273] on icon at bounding box center [280, 264] width 148 height 49
click at [286, 252] on input "radio" at bounding box center [283, 249] width 6 height 6
radio input "true"
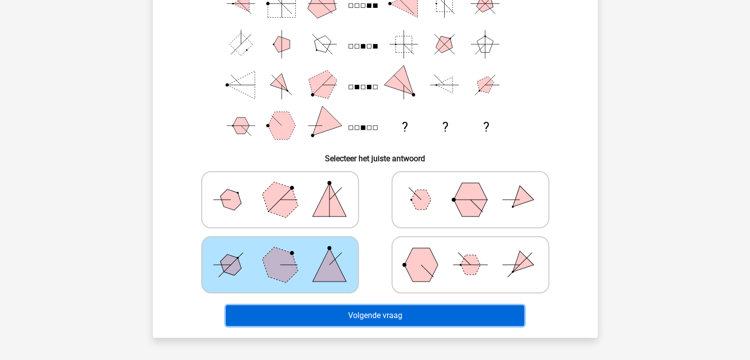
click at [390, 324] on button "Volgende vraag" at bounding box center [375, 315] width 298 height 21
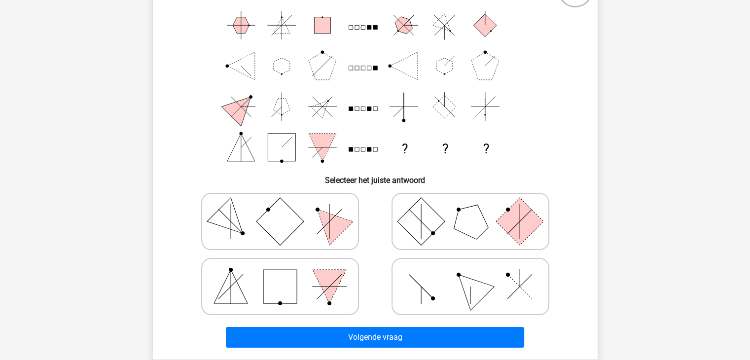
scroll to position [87, 0]
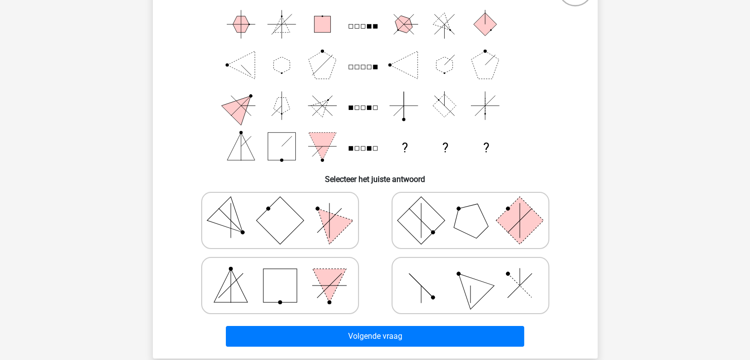
click at [440, 290] on icon at bounding box center [470, 285] width 148 height 49
click at [470, 273] on input "radio" at bounding box center [473, 270] width 6 height 6
radio input "true"
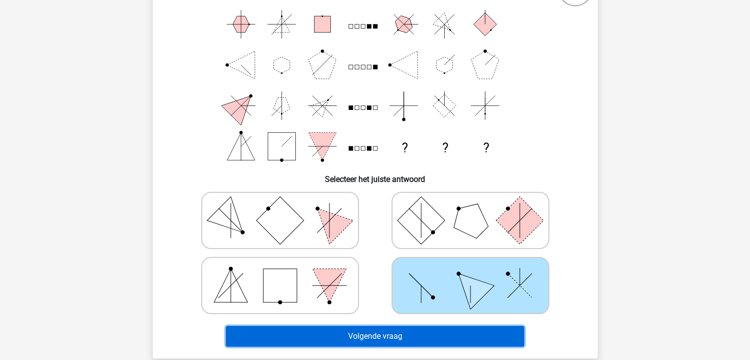
click at [410, 328] on button "Volgende vraag" at bounding box center [375, 336] width 298 height 21
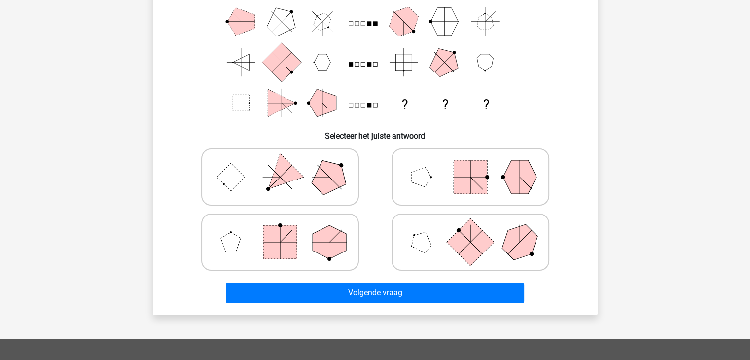
scroll to position [135, 0]
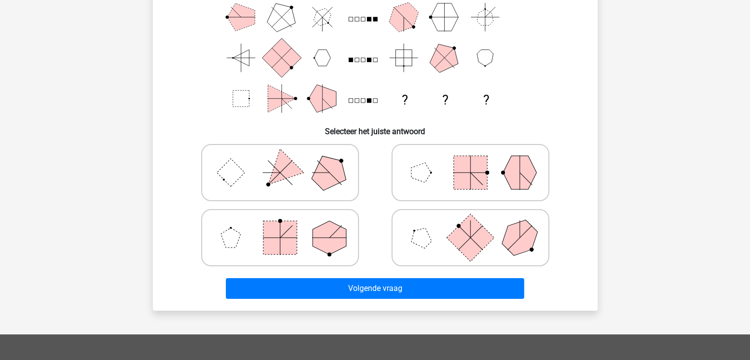
click at [301, 233] on icon at bounding box center [280, 237] width 148 height 49
click at [286, 225] on input "radio" at bounding box center [283, 222] width 6 height 6
radio input "true"
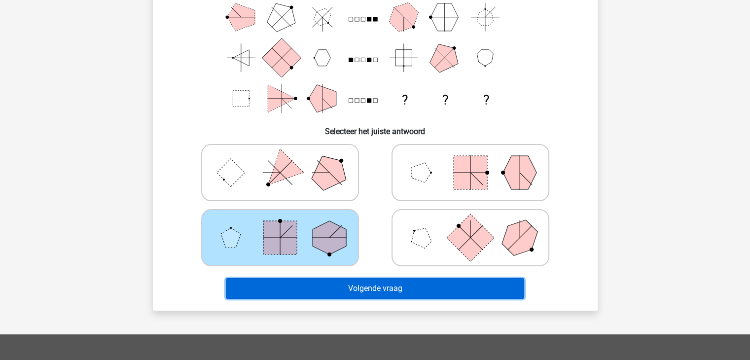
click at [383, 288] on button "Volgende vraag" at bounding box center [375, 288] width 298 height 21
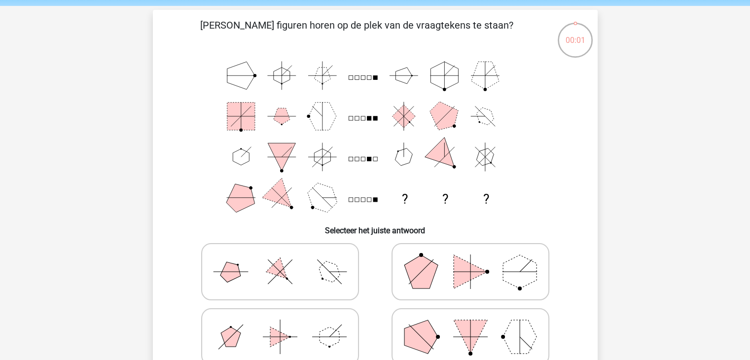
scroll to position [54, 0]
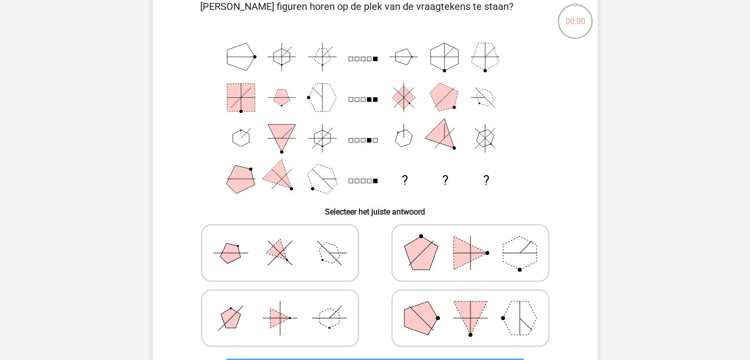
click at [438, 272] on icon at bounding box center [470, 252] width 148 height 49
click at [470, 241] on input "radio" at bounding box center [473, 237] width 6 height 6
radio input "true"
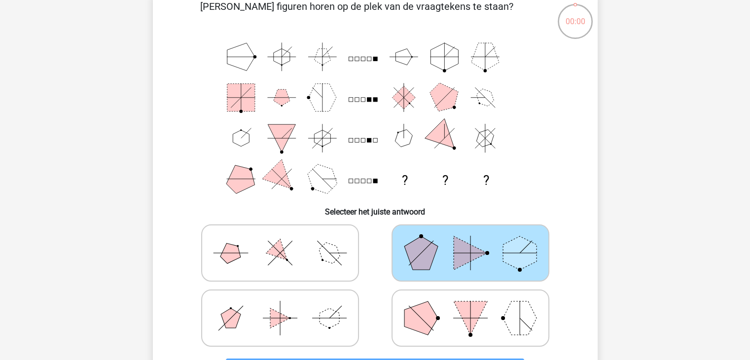
click at [472, 335] on icon at bounding box center [470, 317] width 148 height 49
click at [472, 306] on input "radio" at bounding box center [473, 302] width 6 height 6
radio input "true"
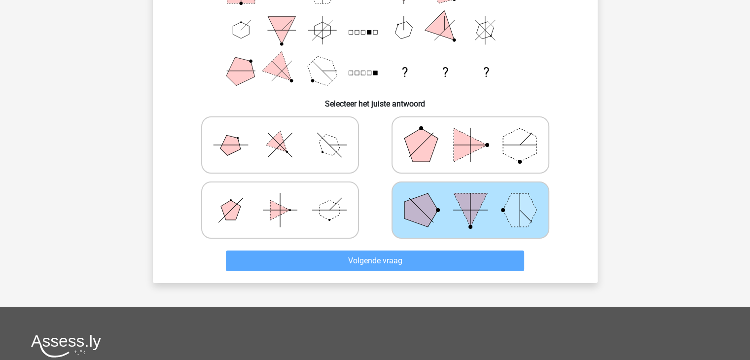
scroll to position [164, 0]
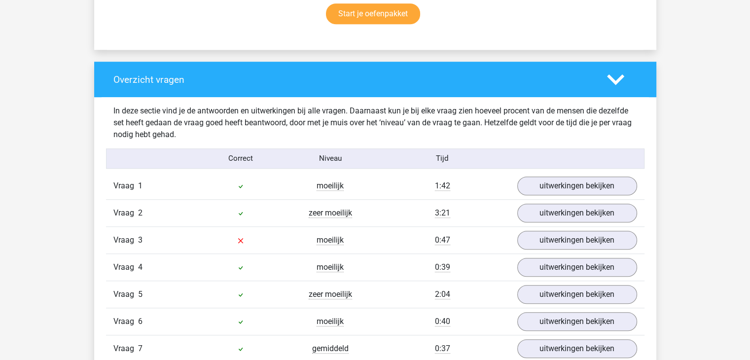
scroll to position [678, 0]
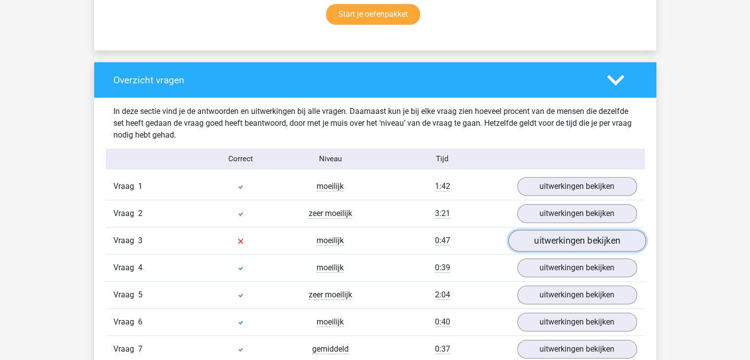
click at [543, 240] on link "uitwerkingen bekijken" at bounding box center [577, 241] width 138 height 22
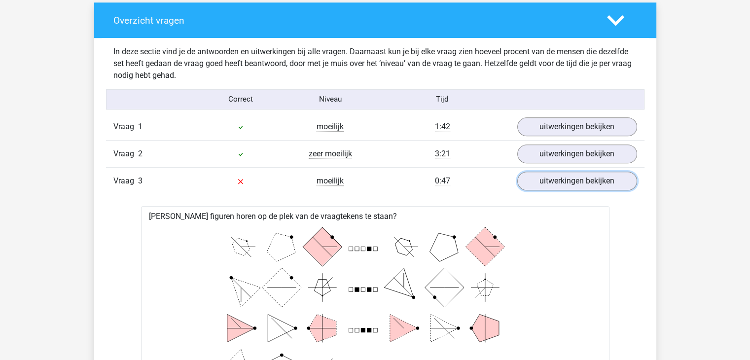
scroll to position [735, 0]
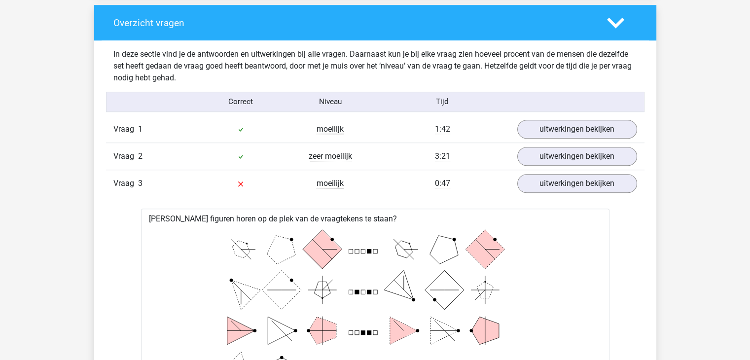
click at [610, 13] on div "Overzicht vragen" at bounding box center [375, 23] width 562 height 36
click at [362, 98] on div "Niveau" at bounding box center [330, 101] width 90 height 11
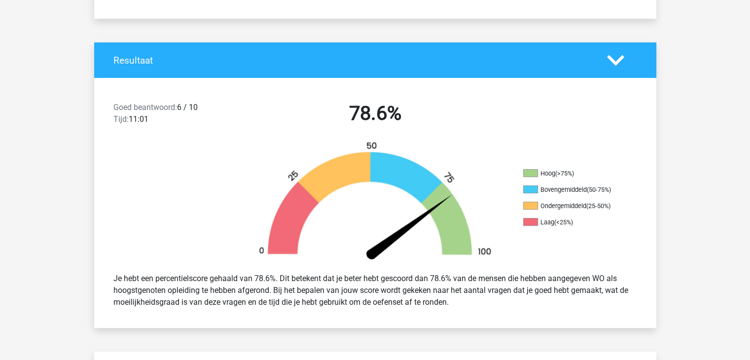
scroll to position [173, 0]
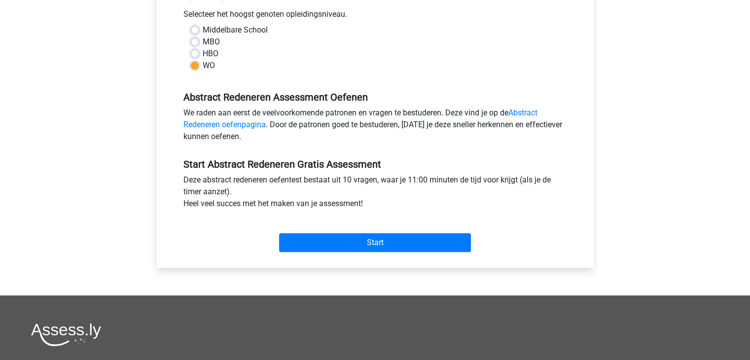
scroll to position [231, 0]
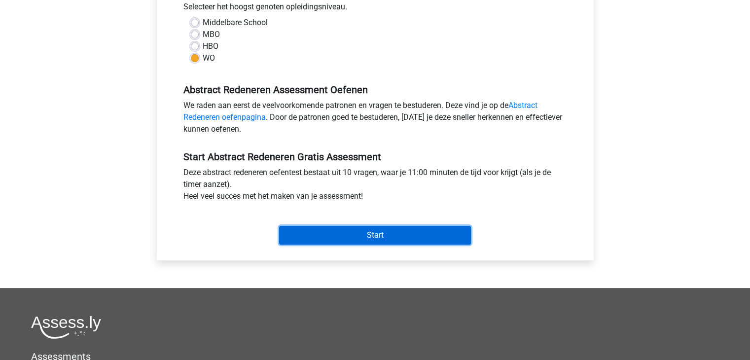
click at [371, 230] on input "Start" at bounding box center [375, 235] width 192 height 19
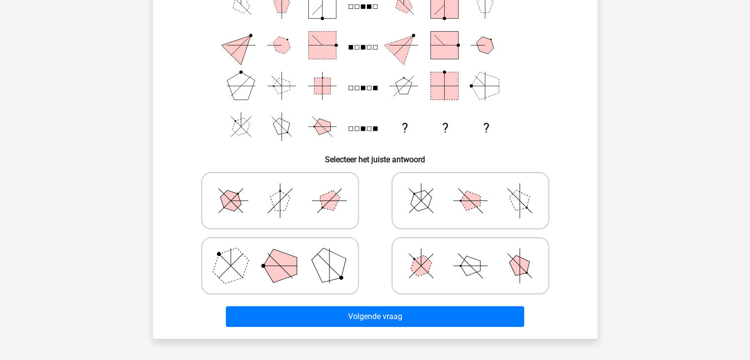
scroll to position [107, 0]
click at [288, 261] on polygon at bounding box center [280, 266] width 34 height 34
click at [286, 253] on input "radio" at bounding box center [283, 250] width 6 height 6
radio input "true"
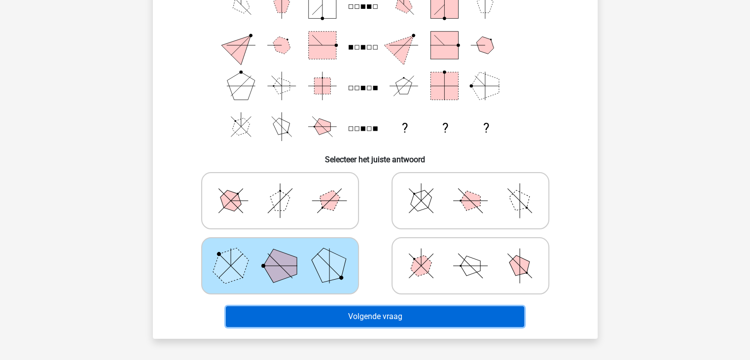
click at [401, 316] on button "Volgende vraag" at bounding box center [375, 316] width 298 height 21
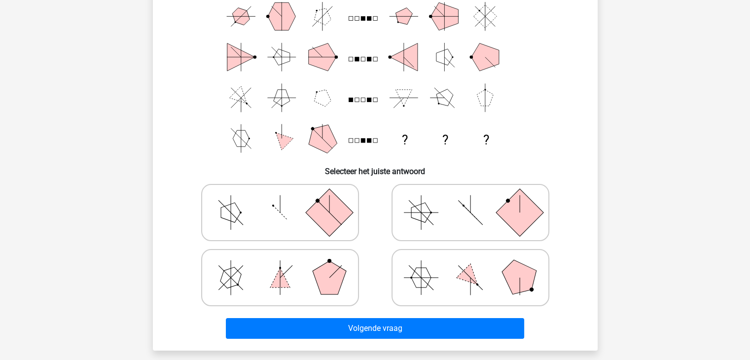
scroll to position [97, 0]
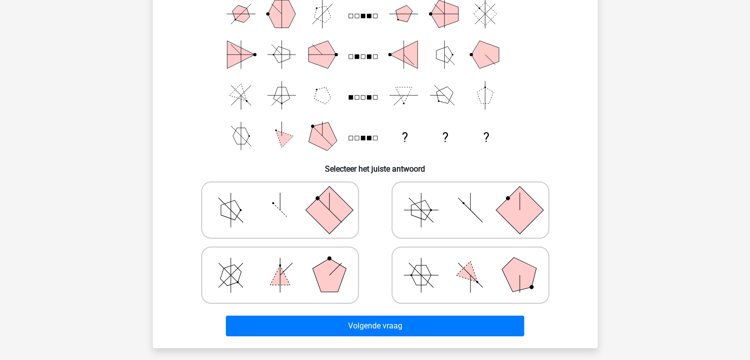
click at [272, 219] on icon at bounding box center [280, 209] width 148 height 49
click at [280, 198] on input "radio" at bounding box center [283, 194] width 6 height 6
radio input "true"
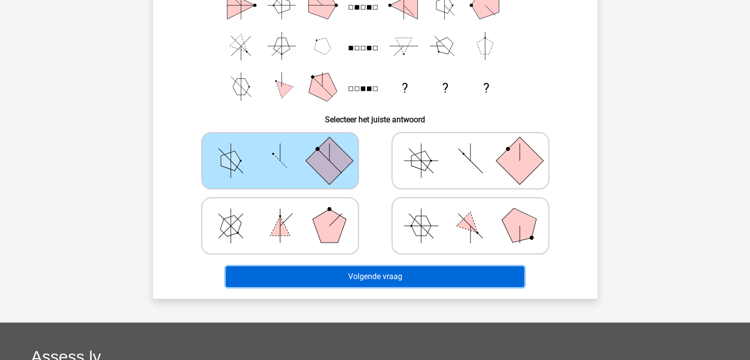
click at [341, 281] on button "Volgende vraag" at bounding box center [375, 276] width 298 height 21
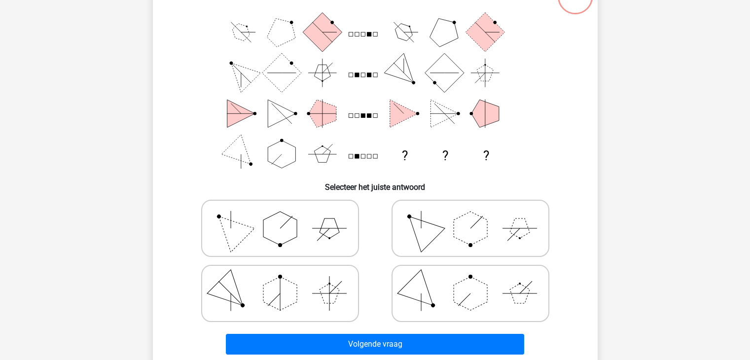
scroll to position [84, 0]
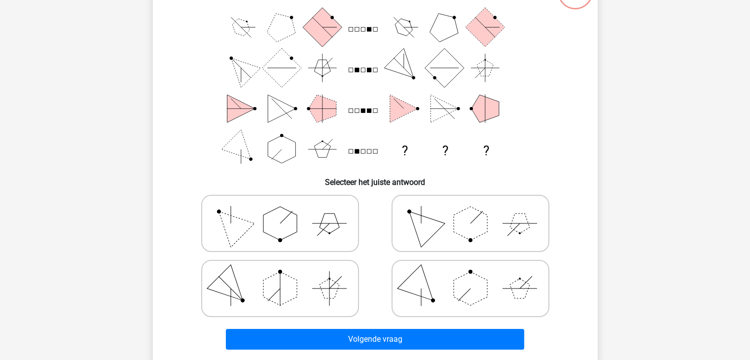
click at [275, 213] on polygon at bounding box center [280, 224] width 34 height 34
click at [280, 211] on input "radio" at bounding box center [283, 208] width 6 height 6
radio input "true"
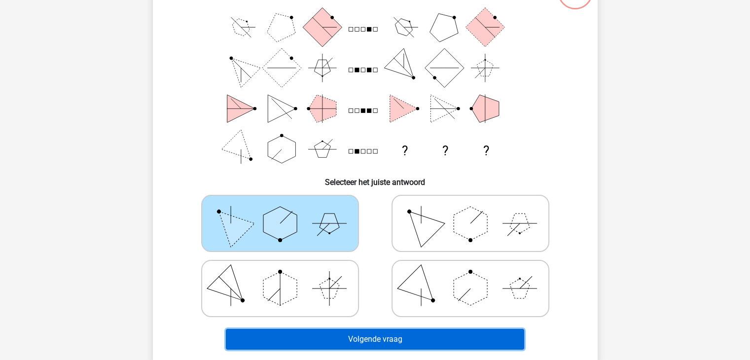
click at [393, 343] on button "Volgende vraag" at bounding box center [375, 339] width 298 height 21
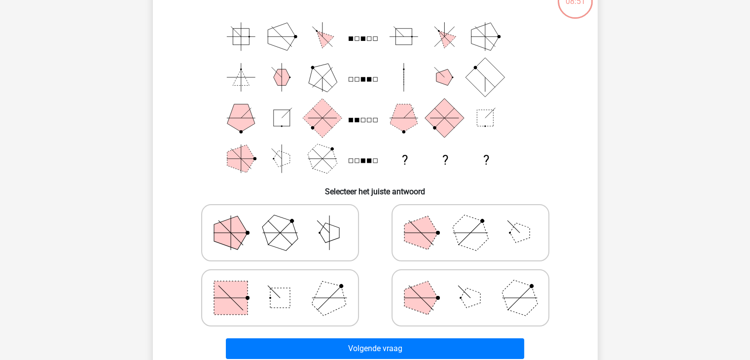
scroll to position [75, 0]
click at [274, 299] on rect at bounding box center [280, 297] width 20 height 20
click at [280, 285] on input "radio" at bounding box center [283, 282] width 6 height 6
radio input "true"
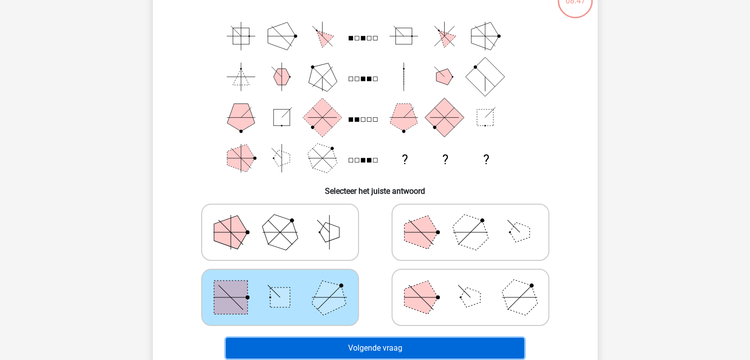
click at [319, 343] on button "Volgende vraag" at bounding box center [375, 348] width 298 height 21
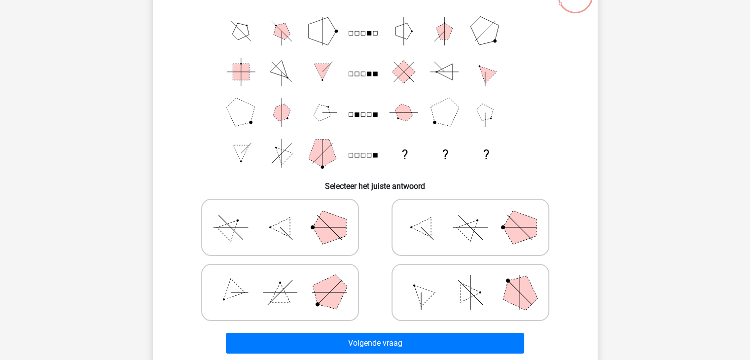
scroll to position [108, 0]
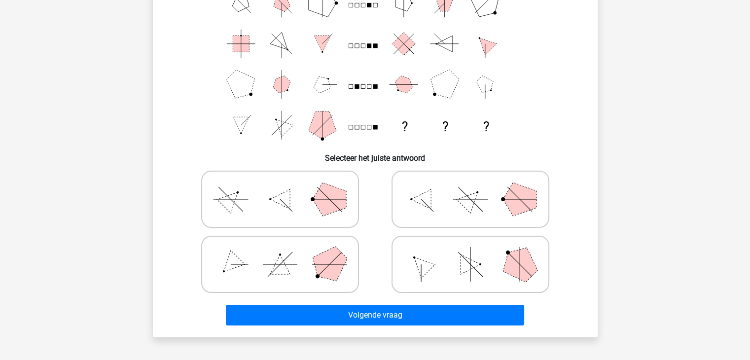
click at [435, 207] on icon at bounding box center [470, 199] width 148 height 49
click at [470, 187] on input "radio" at bounding box center [473, 183] width 6 height 6
radio input "true"
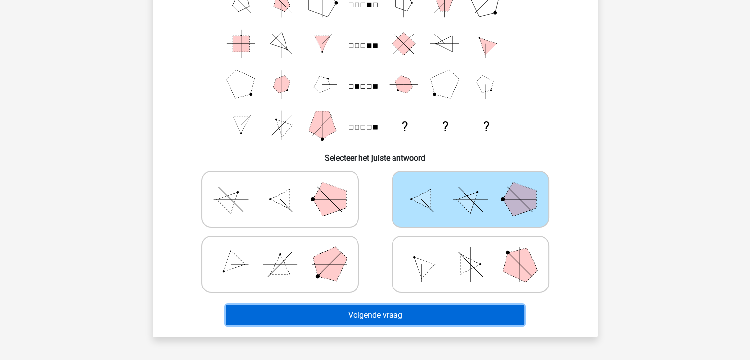
click at [396, 314] on button "Volgende vraag" at bounding box center [375, 315] width 298 height 21
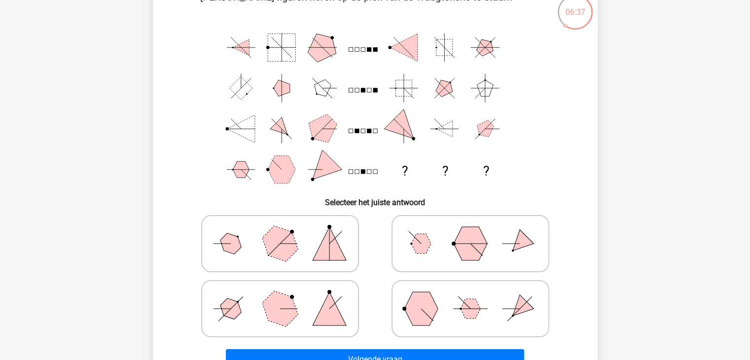
scroll to position [63, 0]
click at [274, 284] on label at bounding box center [280, 309] width 158 height 57
click at [280, 290] on input "radio" at bounding box center [283, 293] width 6 height 6
radio input "true"
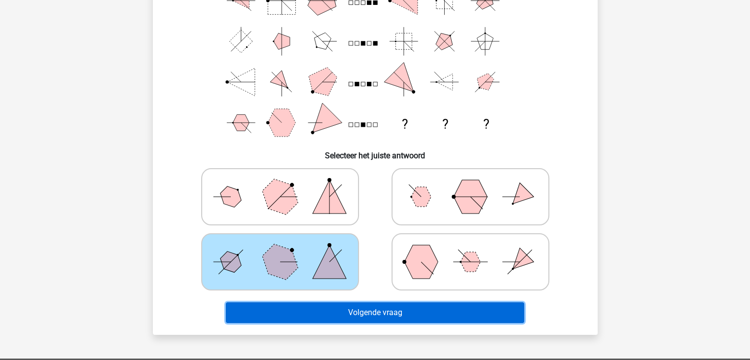
click at [339, 316] on button "Volgende vraag" at bounding box center [375, 312] width 298 height 21
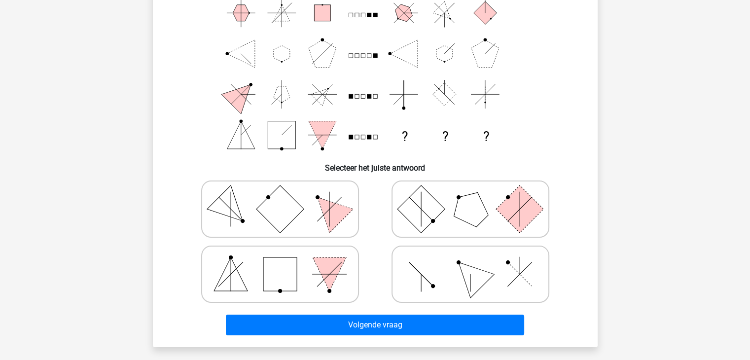
scroll to position [99, 0]
click at [271, 281] on rect at bounding box center [280, 274] width 34 height 34
click at [280, 261] on input "radio" at bounding box center [283, 258] width 6 height 6
radio input "true"
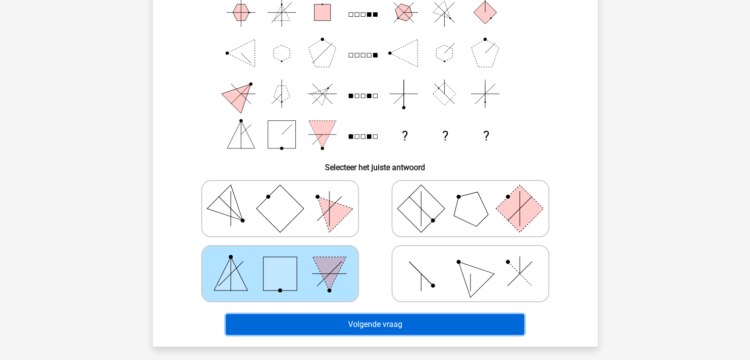
click at [371, 328] on button "Volgende vraag" at bounding box center [375, 324] width 298 height 21
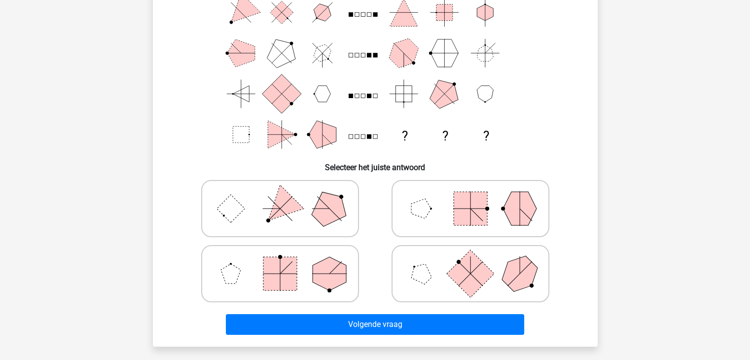
scroll to position [45, 0]
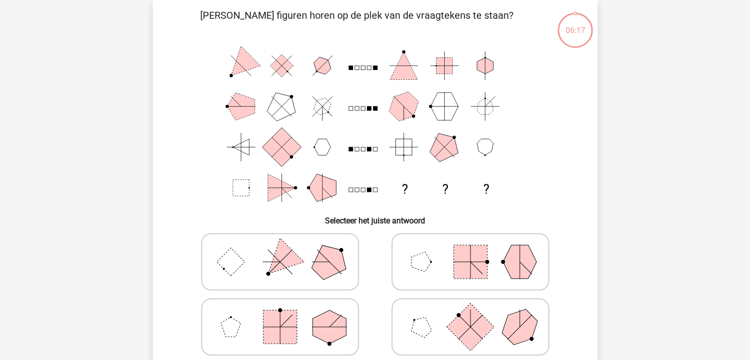
click at [322, 319] on polygon at bounding box center [330, 327] width 34 height 34
click at [286, 315] on input "radio" at bounding box center [283, 311] width 6 height 6
radio input "true"
